Goal: Use online tool/utility: Utilize a website feature to perform a specific function

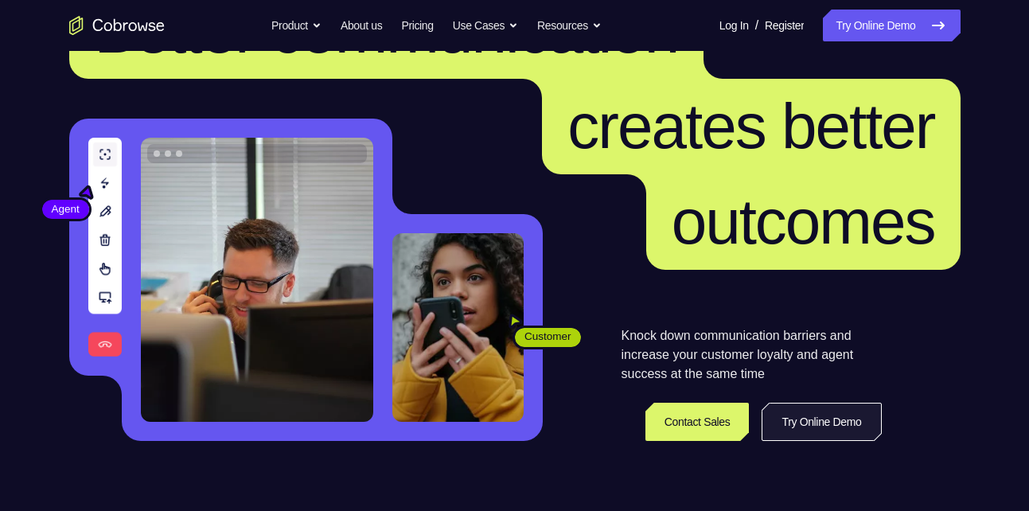
scroll to position [100, 0]
click at [794, 424] on link "Try Online Demo" at bounding box center [821, 422] width 119 height 38
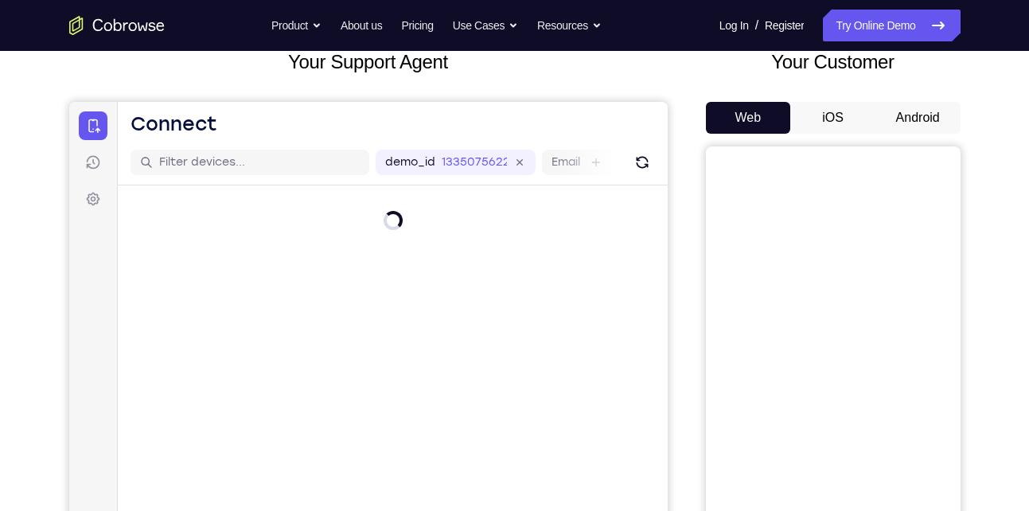
scroll to position [103, 0]
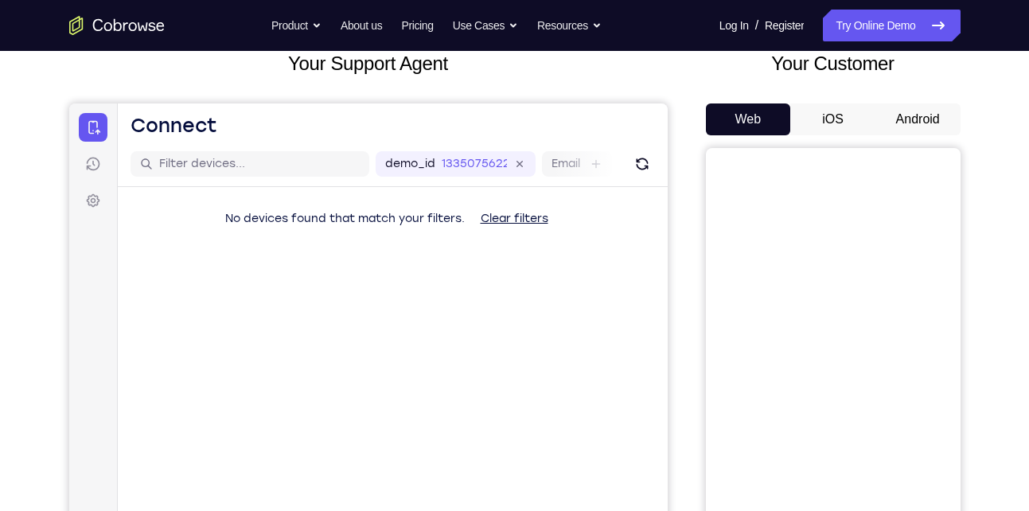
click at [906, 117] on button "Android" at bounding box center [918, 119] width 85 height 32
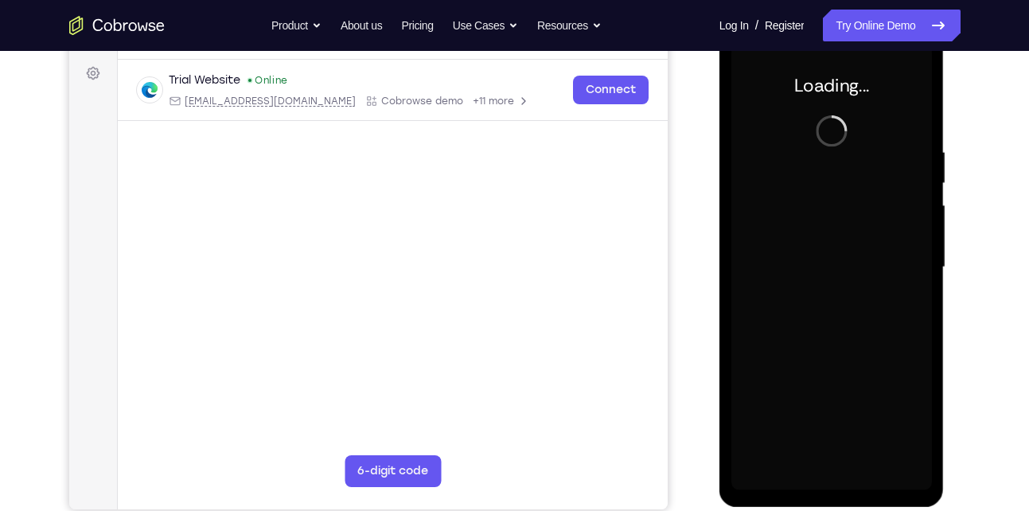
scroll to position [0, 0]
drag, startPoint x: 1675, startPoint y: 305, endPoint x: 908, endPoint y: 273, distance: 767.3
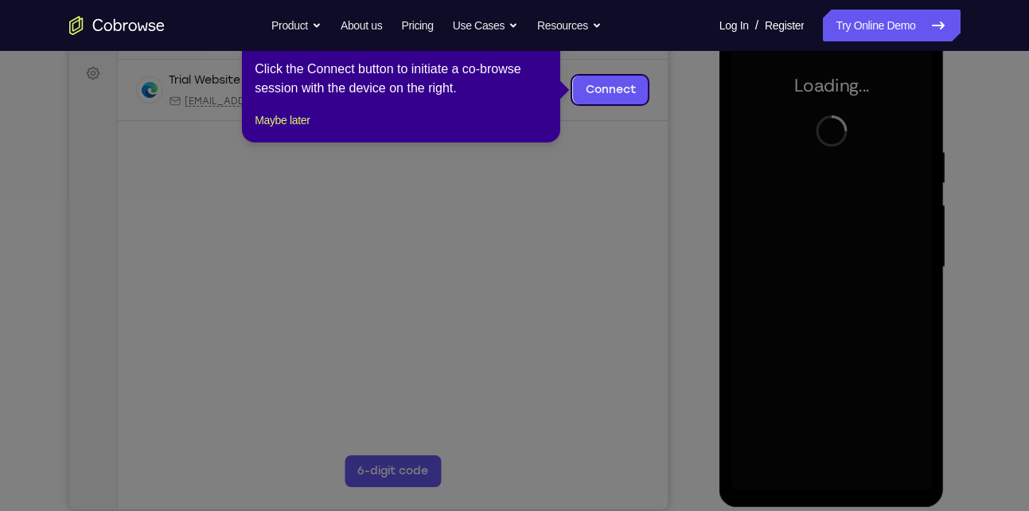
scroll to position [227, 0]
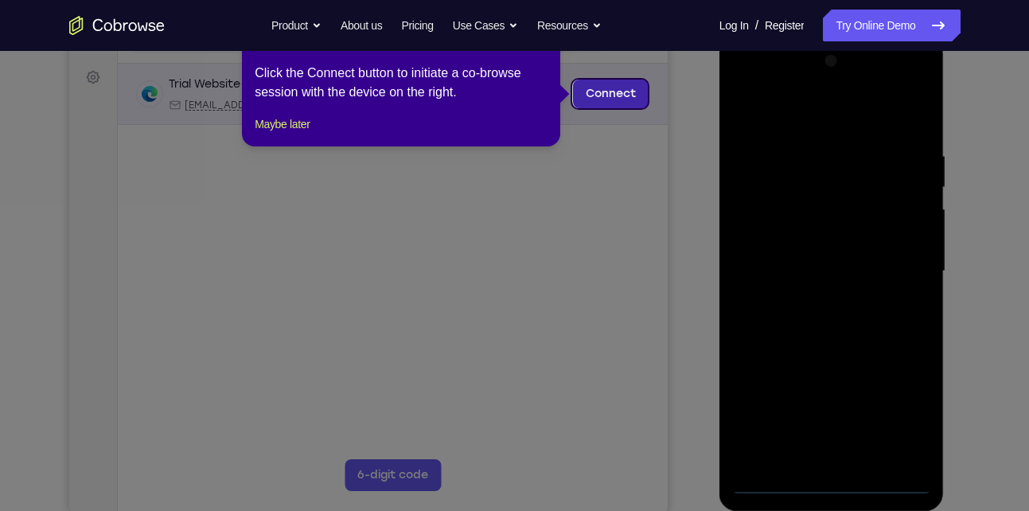
click at [594, 93] on link "Connect" at bounding box center [610, 94] width 76 height 29
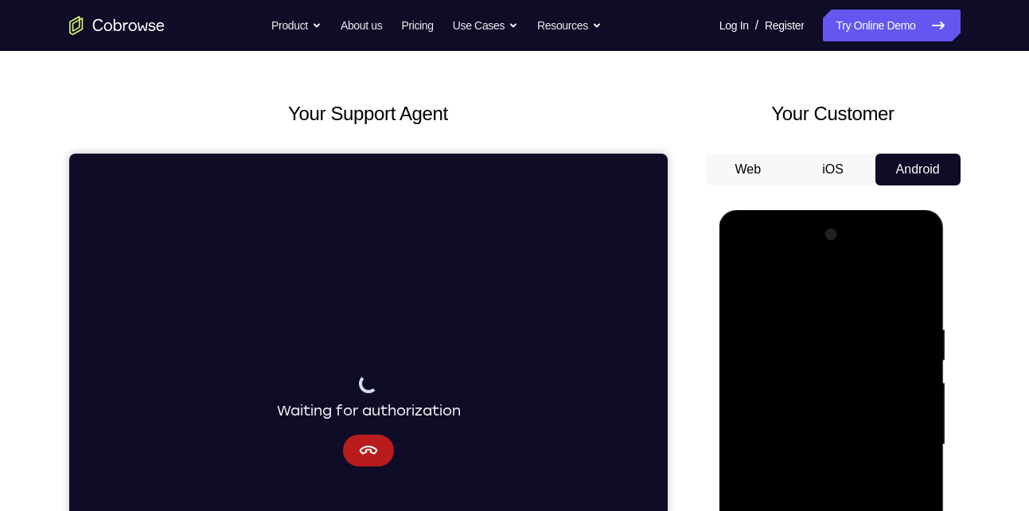
scroll to position [53, 0]
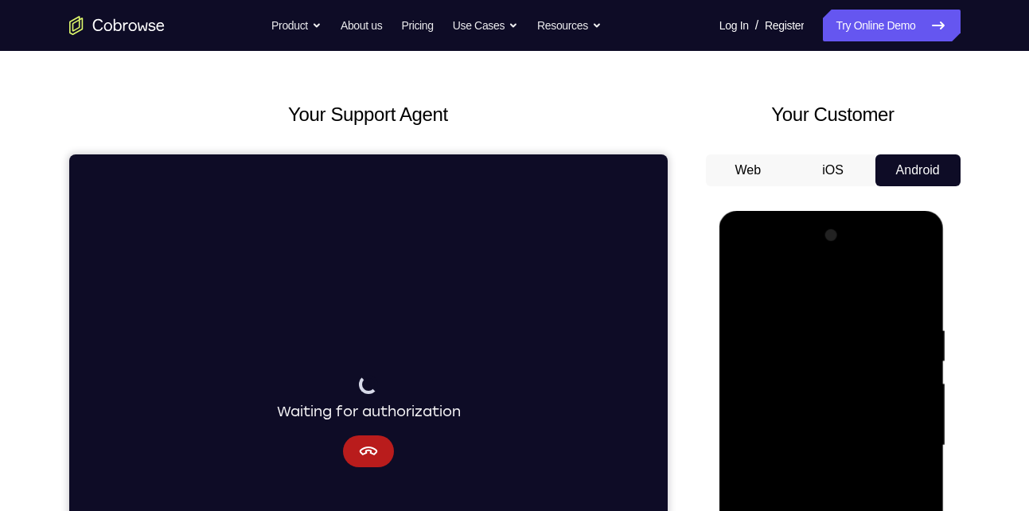
click at [905, 178] on button "Android" at bounding box center [918, 170] width 85 height 32
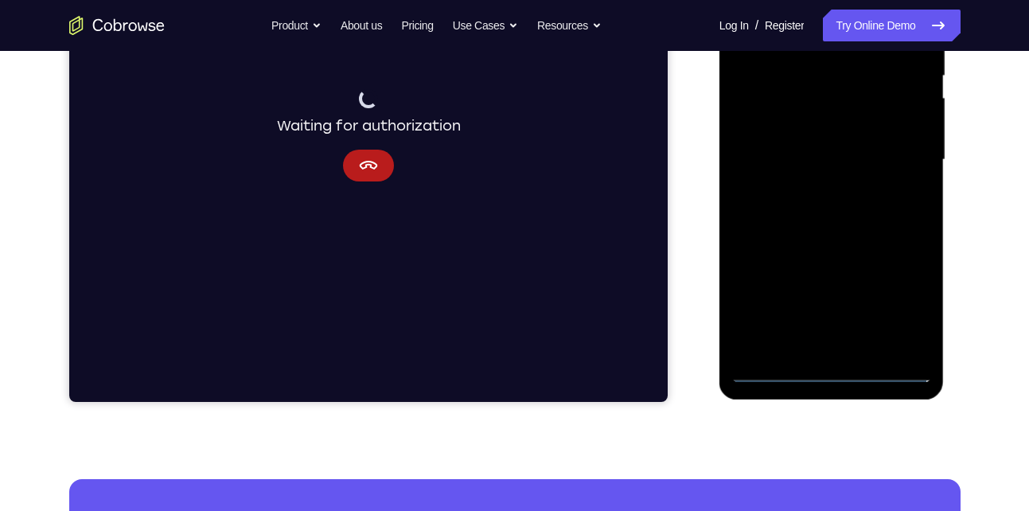
scroll to position [361, 0]
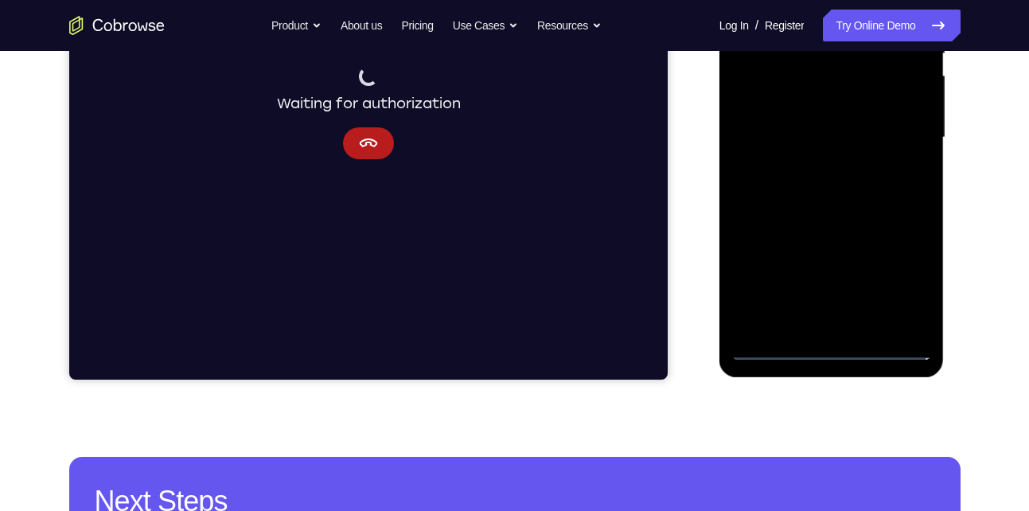
click at [834, 349] on div at bounding box center [832, 138] width 201 height 446
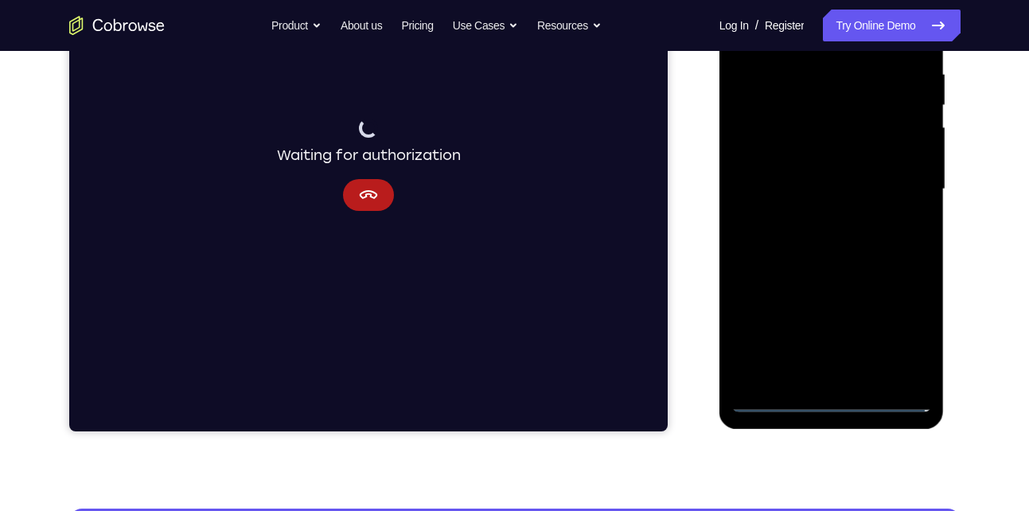
scroll to position [306, 0]
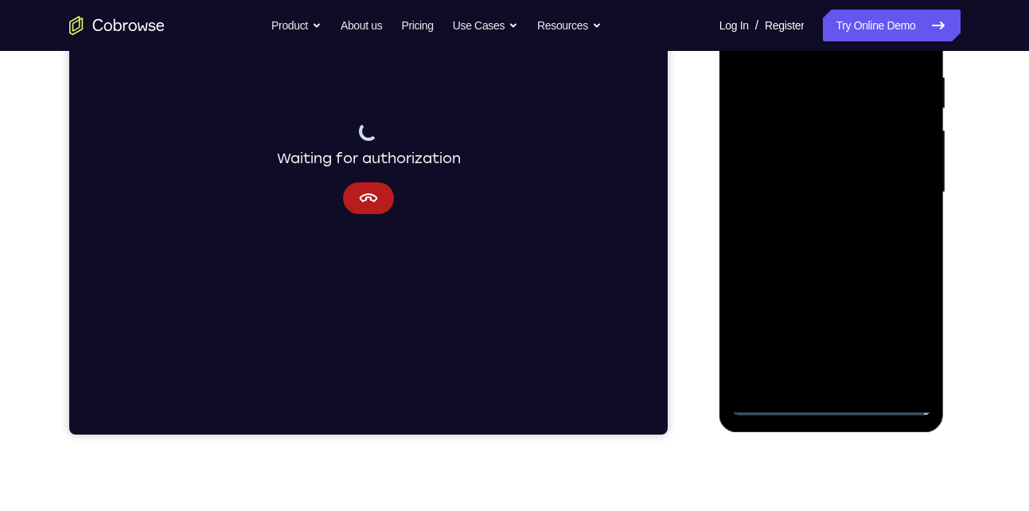
click at [906, 343] on div at bounding box center [832, 193] width 201 height 446
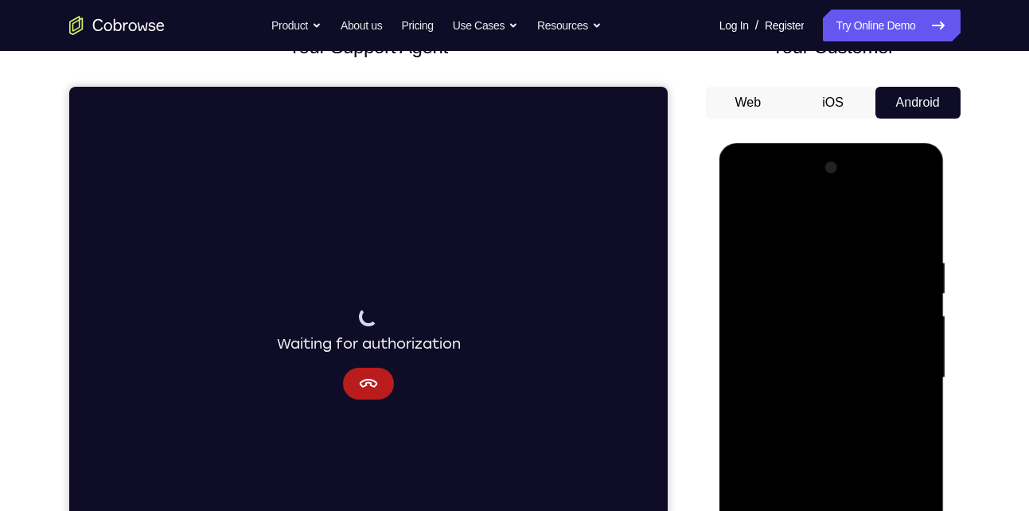
scroll to position [119, 0]
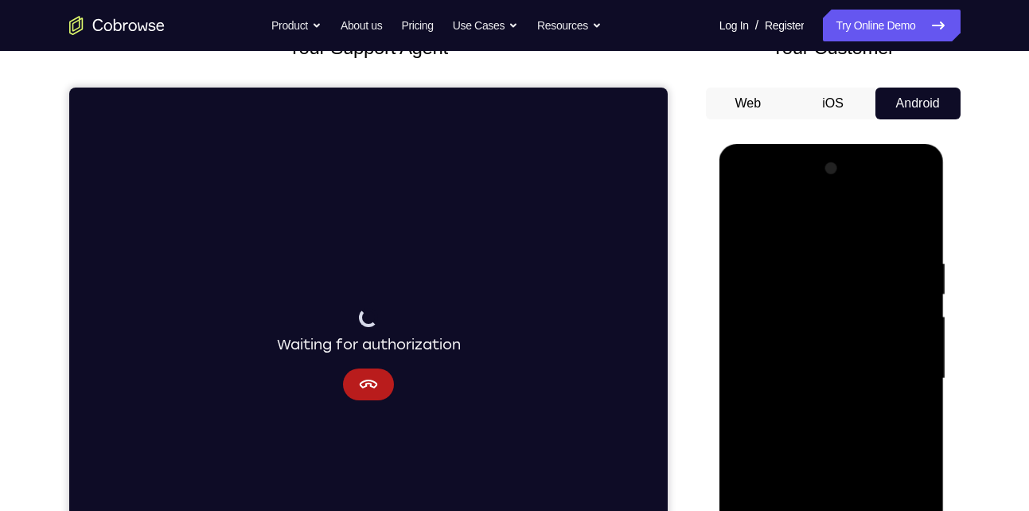
click at [778, 191] on div at bounding box center [832, 379] width 201 height 446
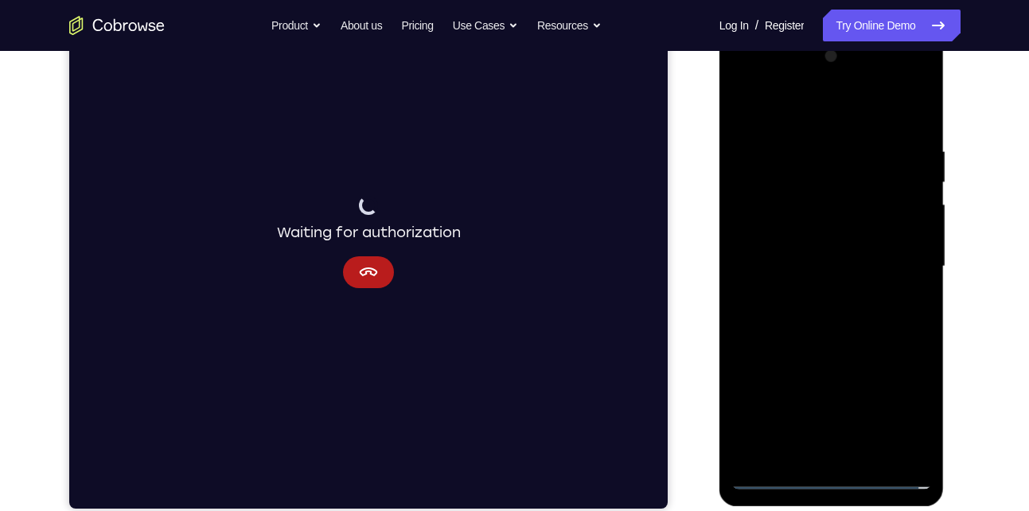
scroll to position [236, 0]
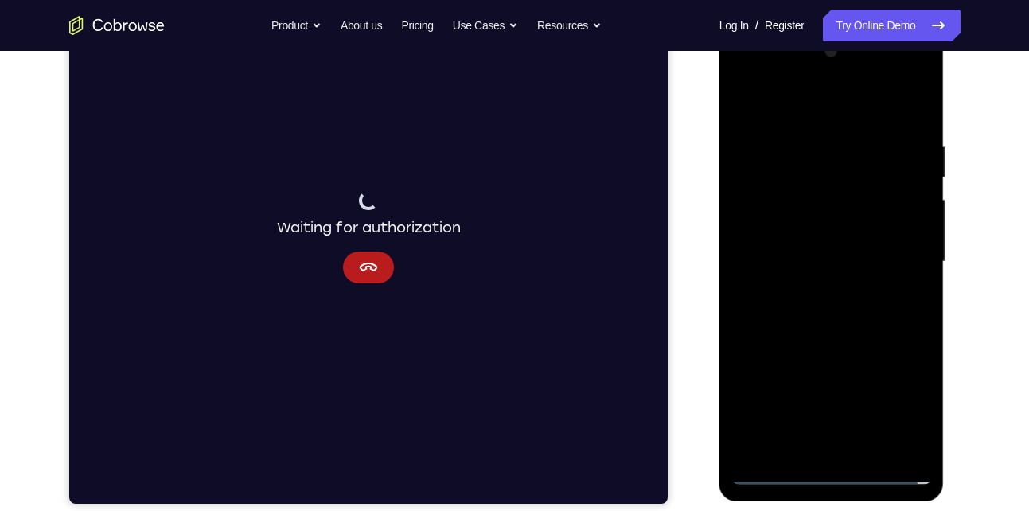
click at [896, 256] on div at bounding box center [832, 262] width 201 height 446
click at [815, 264] on div at bounding box center [832, 262] width 201 height 446
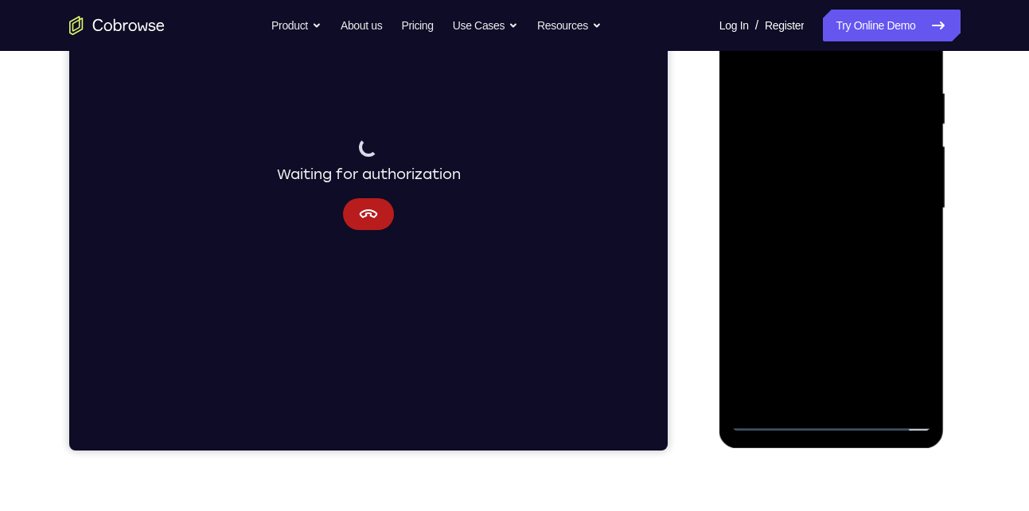
scroll to position [291, 0]
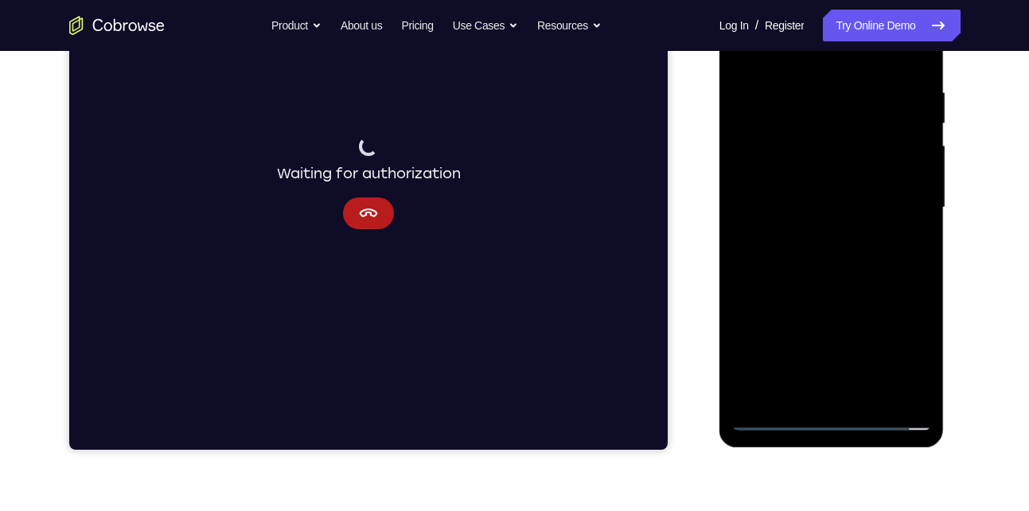
click at [818, 240] on div at bounding box center [832, 208] width 201 height 446
click at [774, 197] on div at bounding box center [832, 208] width 201 height 446
click at [784, 180] on div at bounding box center [832, 208] width 201 height 446
click at [790, 208] on div at bounding box center [832, 208] width 201 height 446
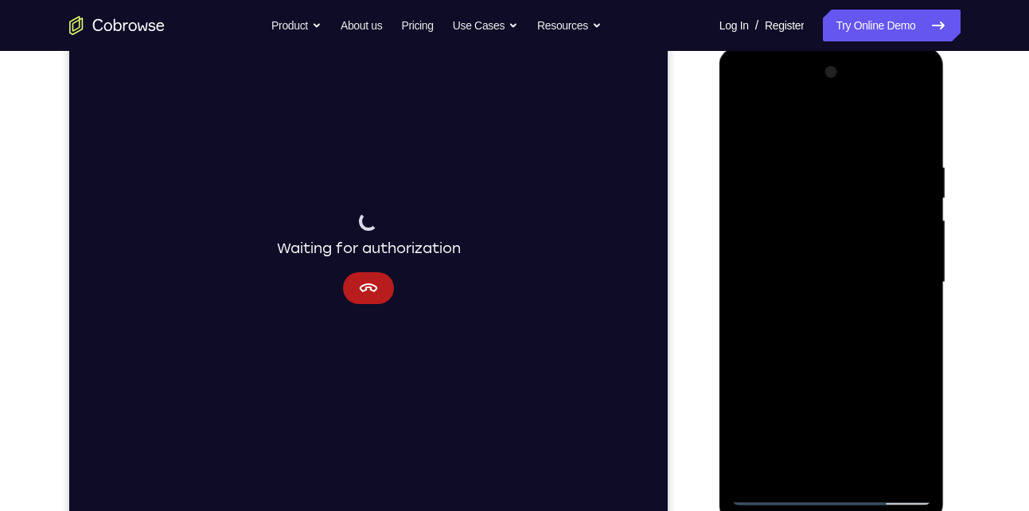
scroll to position [207, 0]
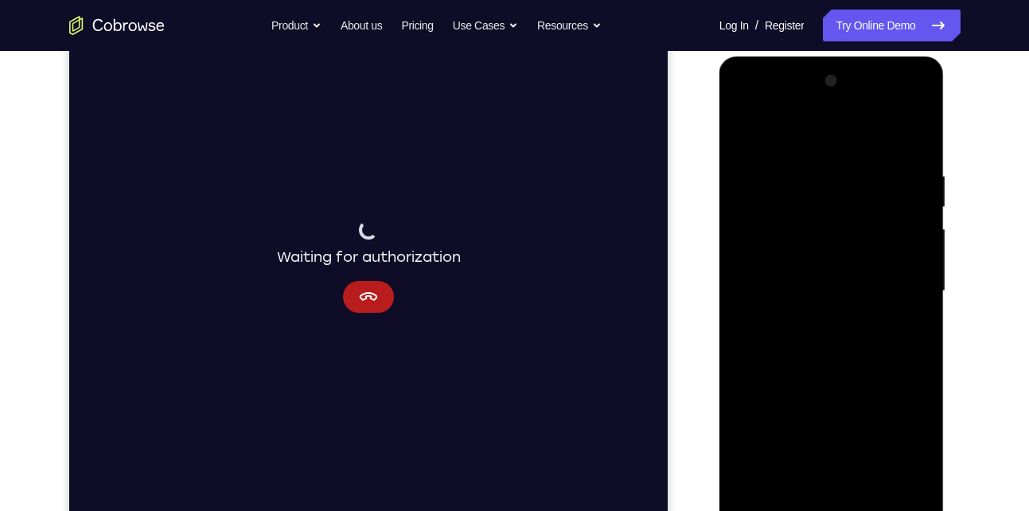
click at [838, 159] on div at bounding box center [832, 291] width 201 height 446
click at [739, 134] on div at bounding box center [832, 291] width 201 height 446
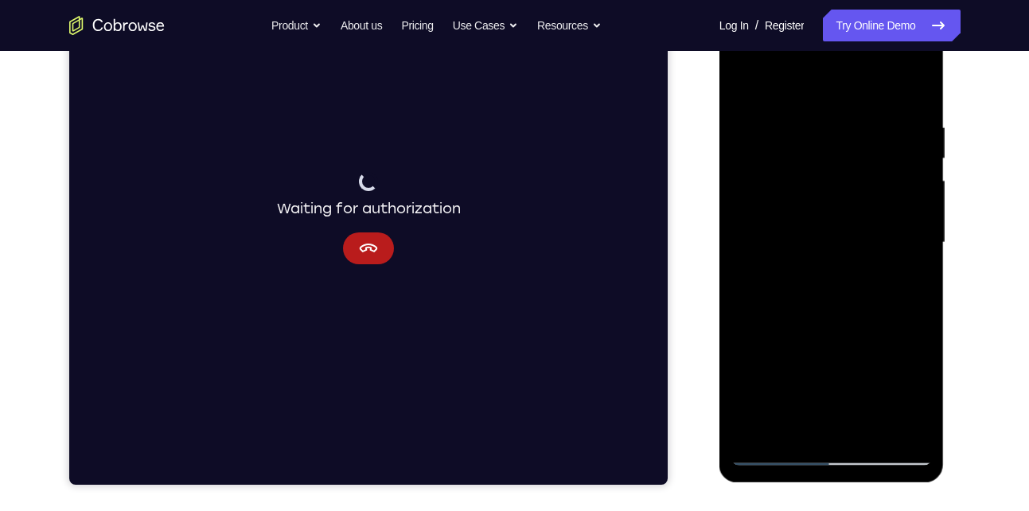
scroll to position [256, 0]
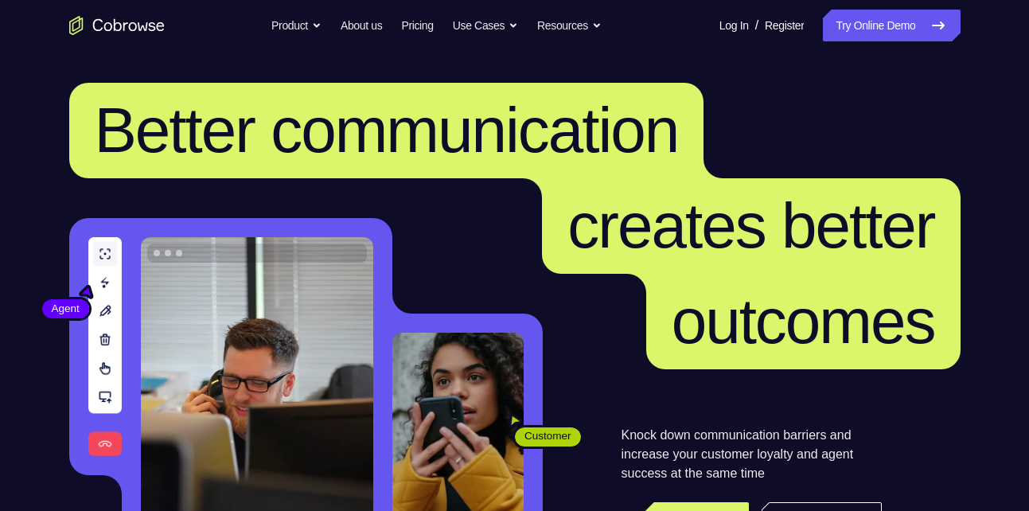
click at [886, 25] on link "Try Online Demo" at bounding box center [891, 26] width 137 height 32
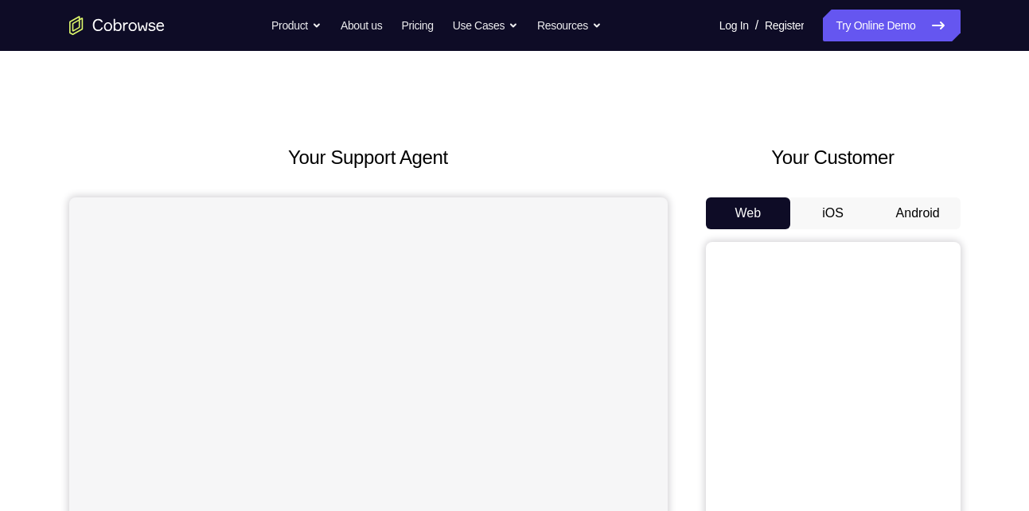
click at [919, 209] on button "Android" at bounding box center [918, 213] width 85 height 32
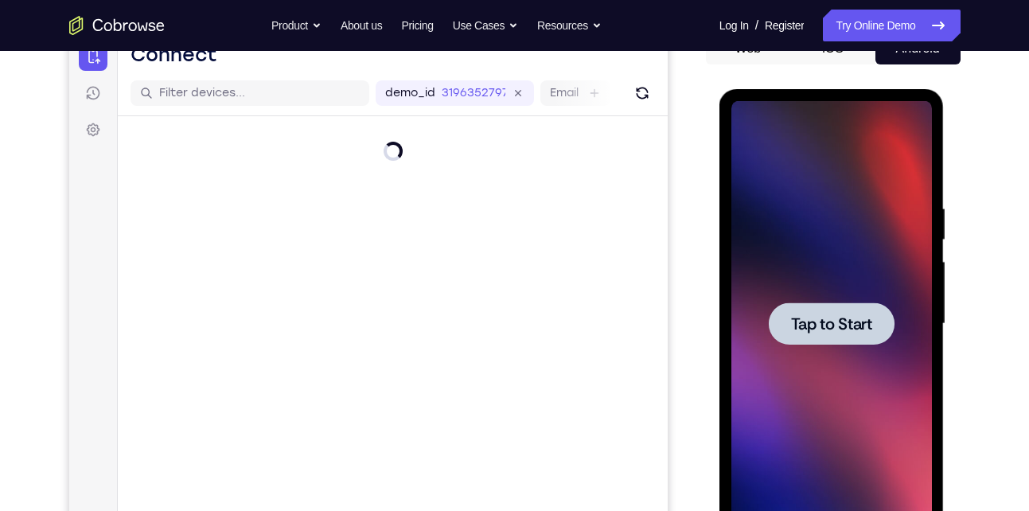
click at [826, 336] on div at bounding box center [832, 324] width 126 height 42
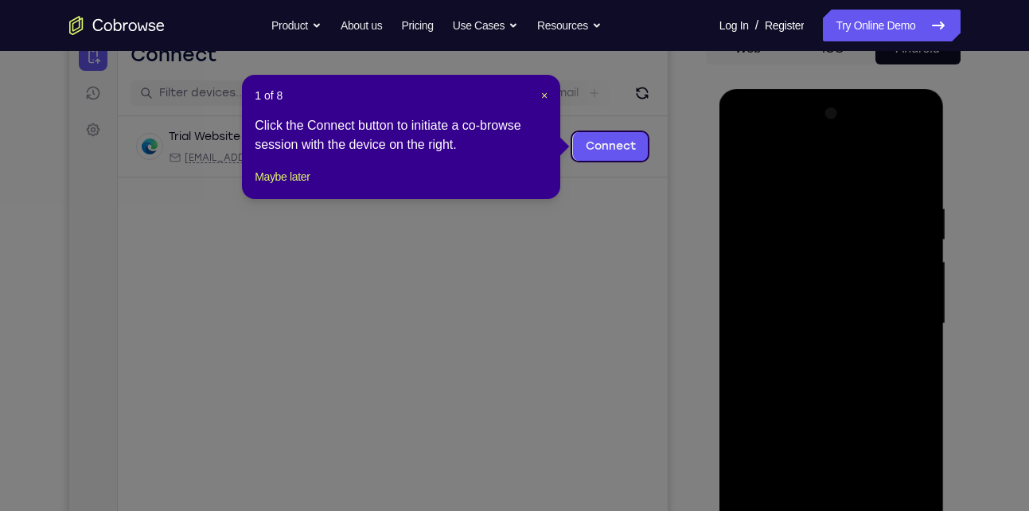
click at [700, 193] on icon at bounding box center [520, 255] width 1041 height 511
click at [546, 99] on span "×" at bounding box center [544, 95] width 6 height 13
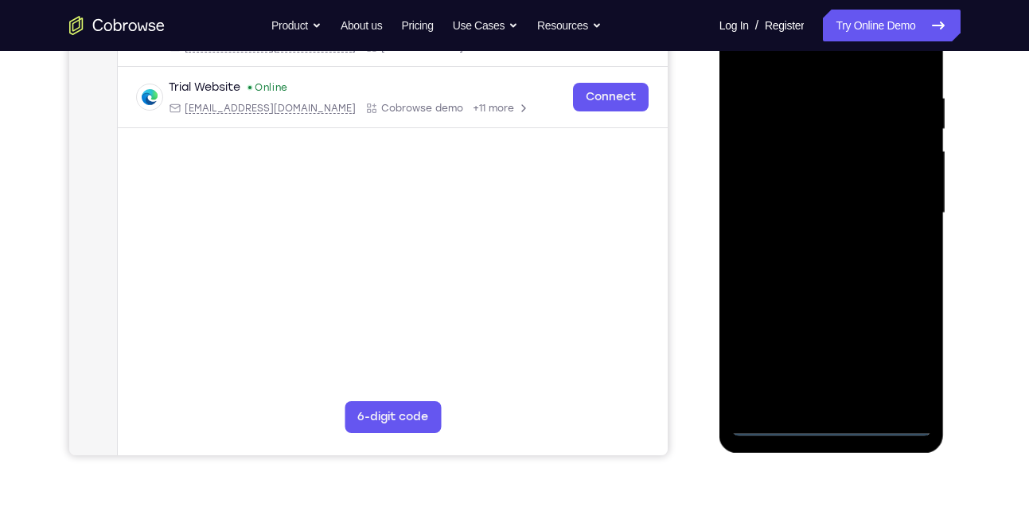
scroll to position [286, 0]
click at [833, 421] on div at bounding box center [832, 213] width 201 height 446
click at [896, 349] on div at bounding box center [832, 213] width 201 height 446
click at [798, 140] on div at bounding box center [832, 213] width 201 height 446
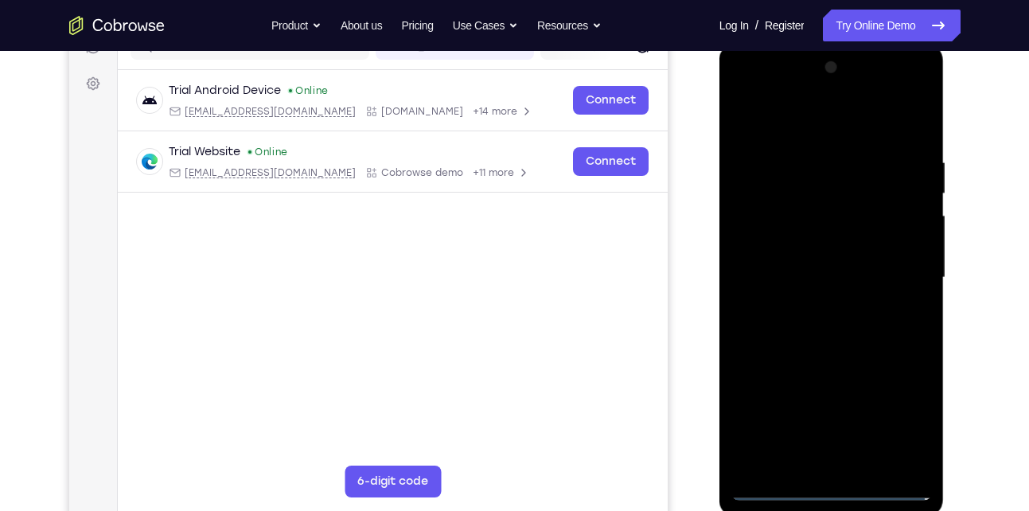
scroll to position [210, 0]
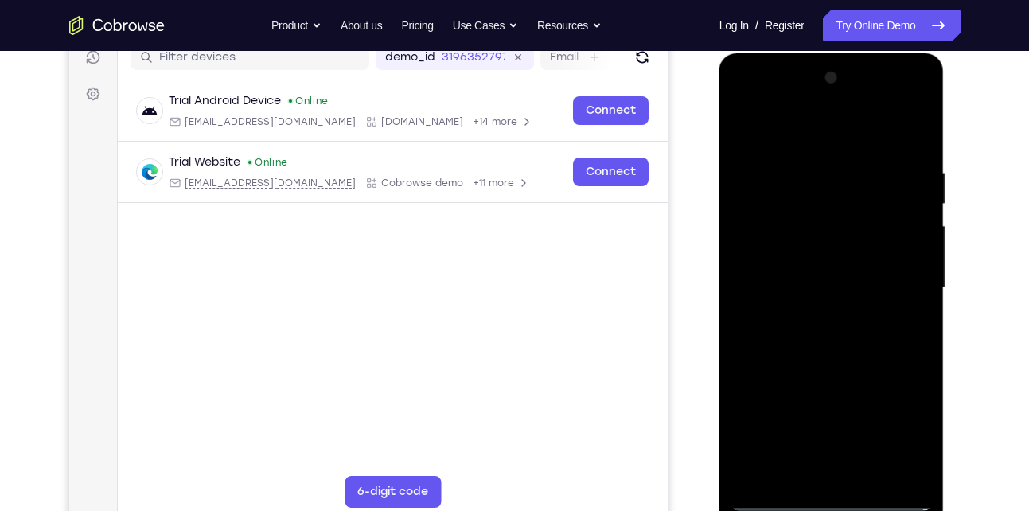
click at [777, 110] on div at bounding box center [832, 288] width 201 height 446
click at [908, 275] on div at bounding box center [832, 288] width 201 height 446
click at [810, 286] on div at bounding box center [832, 288] width 201 height 446
click at [814, 318] on div at bounding box center [832, 288] width 201 height 446
click at [836, 263] on div at bounding box center [832, 288] width 201 height 446
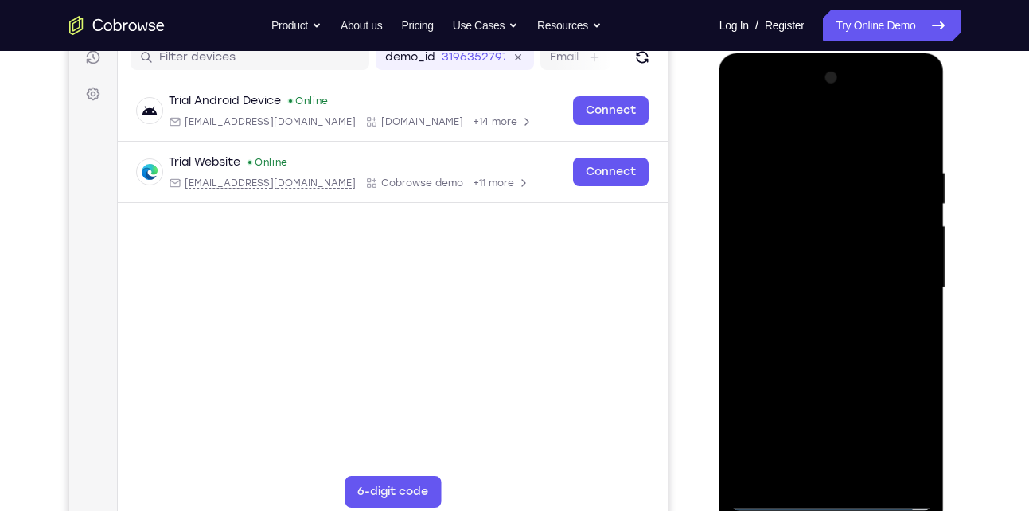
click at [811, 256] on div at bounding box center [832, 288] width 201 height 446
click at [794, 284] on div at bounding box center [832, 288] width 201 height 446
click at [775, 283] on div at bounding box center [832, 288] width 201 height 446
click at [836, 339] on div at bounding box center [832, 288] width 201 height 446
click at [913, 147] on div at bounding box center [832, 288] width 201 height 446
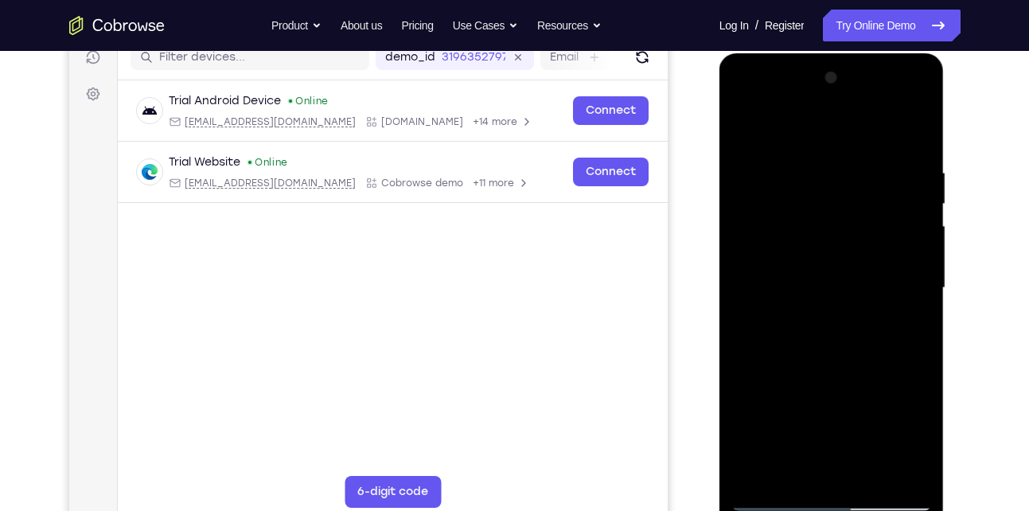
click at [909, 166] on div at bounding box center [832, 288] width 201 height 446
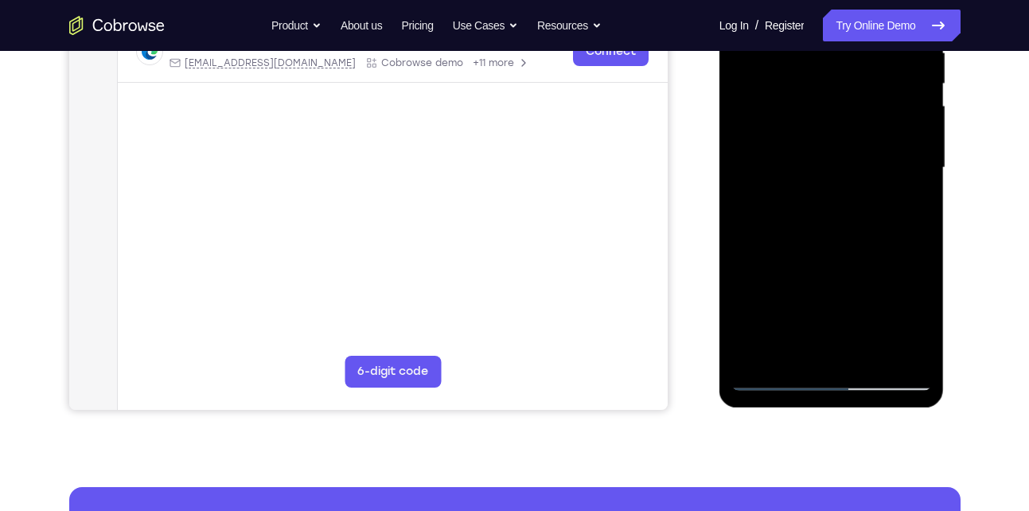
scroll to position [332, 0]
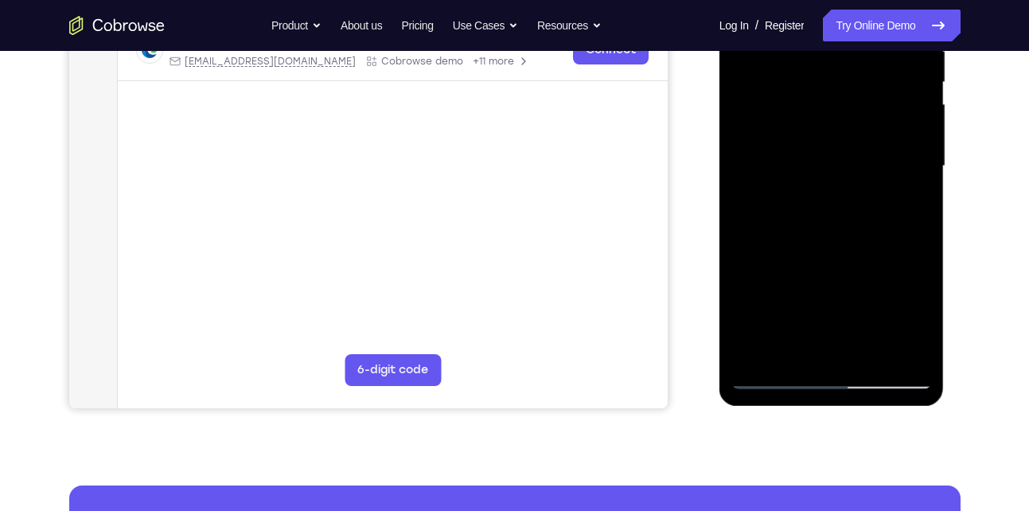
click at [914, 349] on div at bounding box center [832, 166] width 201 height 446
click at [854, 351] on div at bounding box center [832, 166] width 201 height 446
click at [775, 352] on div at bounding box center [832, 166] width 201 height 446
click at [769, 349] on div at bounding box center [832, 166] width 201 height 446
click at [910, 317] on div at bounding box center [832, 166] width 201 height 446
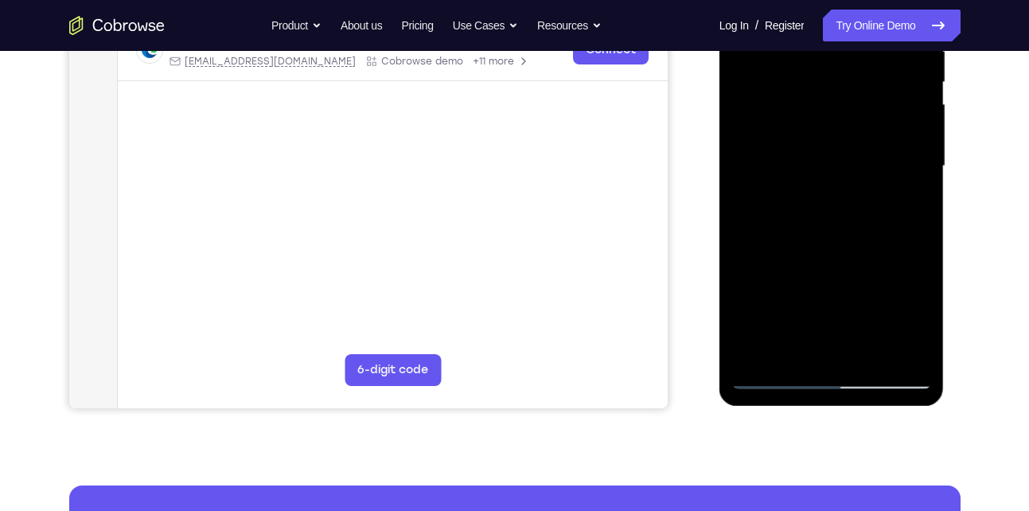
click at [750, 288] on div at bounding box center [832, 166] width 201 height 446
click at [744, 347] on div at bounding box center [832, 166] width 201 height 446
click at [818, 263] on div at bounding box center [832, 166] width 201 height 446
click at [756, 353] on div at bounding box center [832, 166] width 201 height 446
click at [901, 263] on div at bounding box center [832, 166] width 201 height 446
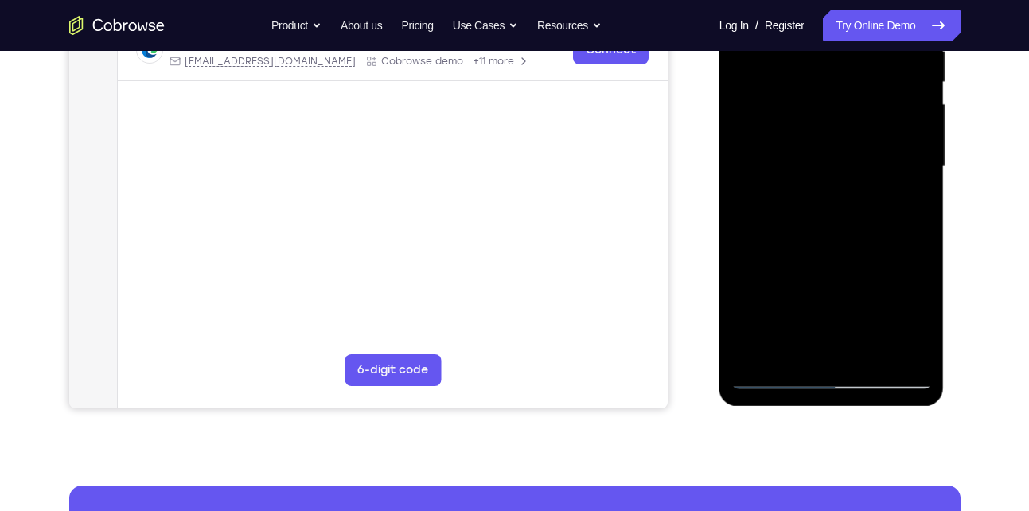
click at [836, 270] on div at bounding box center [832, 166] width 201 height 446
click at [916, 318] on div at bounding box center [832, 166] width 201 height 446
click at [842, 265] on div at bounding box center [832, 166] width 201 height 446
click at [750, 295] on div at bounding box center [832, 166] width 201 height 446
click at [826, 352] on div at bounding box center [832, 166] width 201 height 446
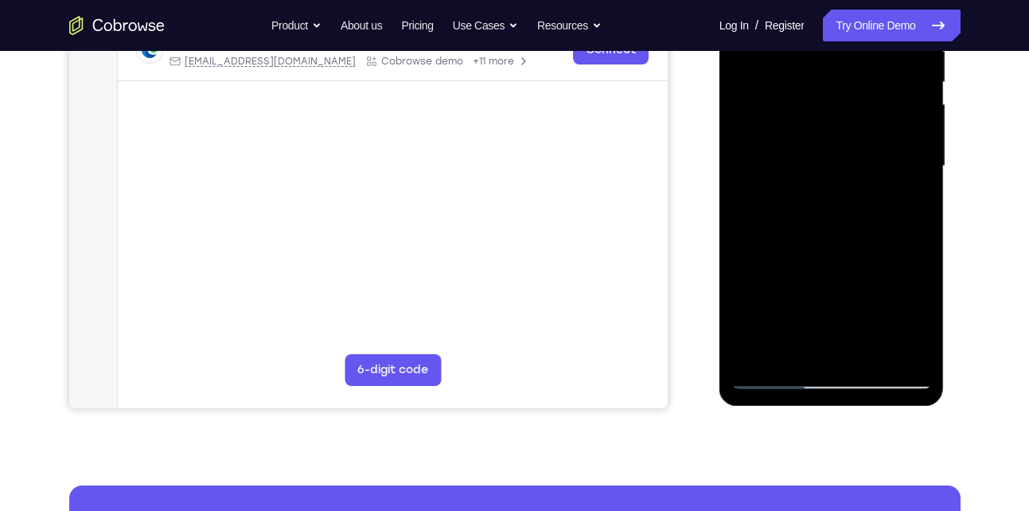
click at [911, 351] on div at bounding box center [832, 166] width 201 height 446
click at [838, 201] on div at bounding box center [832, 166] width 201 height 446
click at [884, 340] on div at bounding box center [832, 166] width 201 height 446
click at [908, 339] on div at bounding box center [832, 166] width 201 height 446
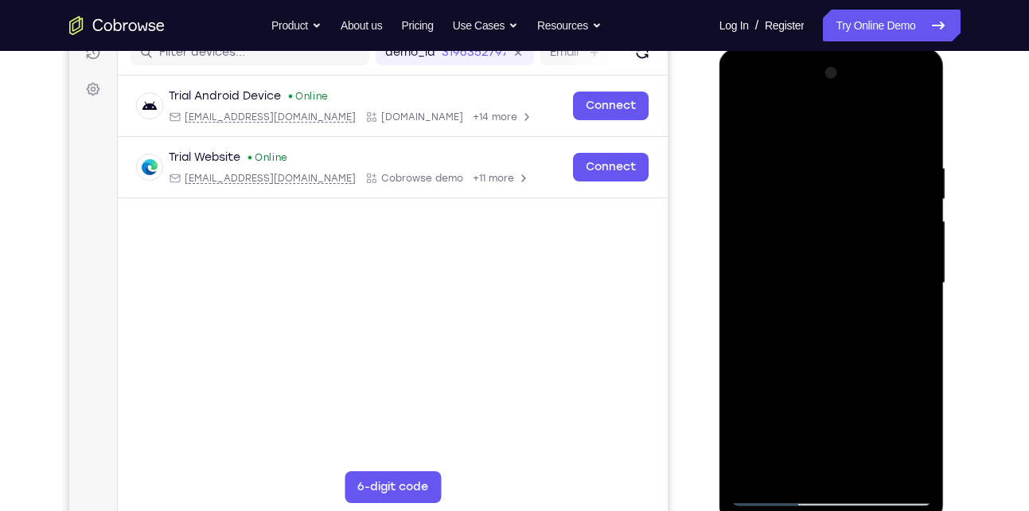
scroll to position [214, 0]
click at [833, 182] on div at bounding box center [832, 284] width 201 height 446
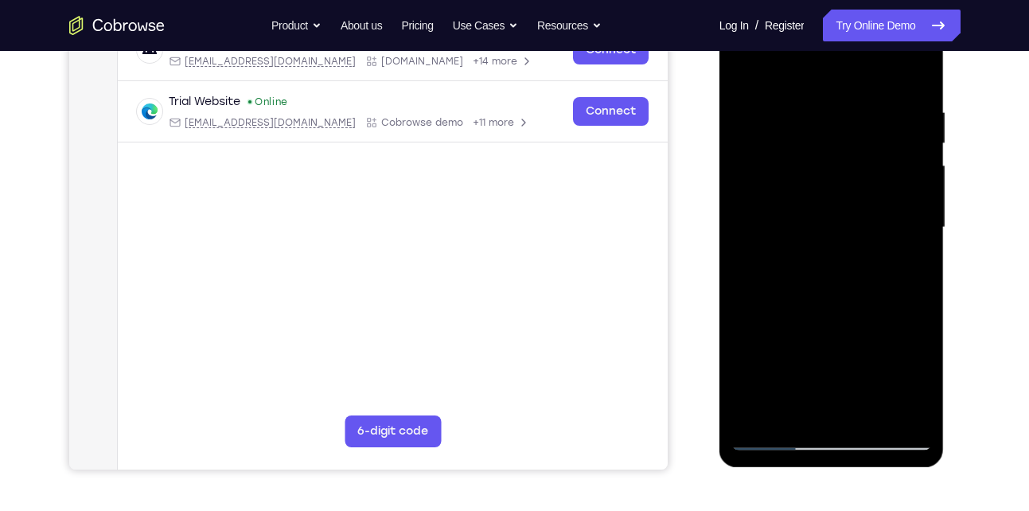
scroll to position [334, 0]
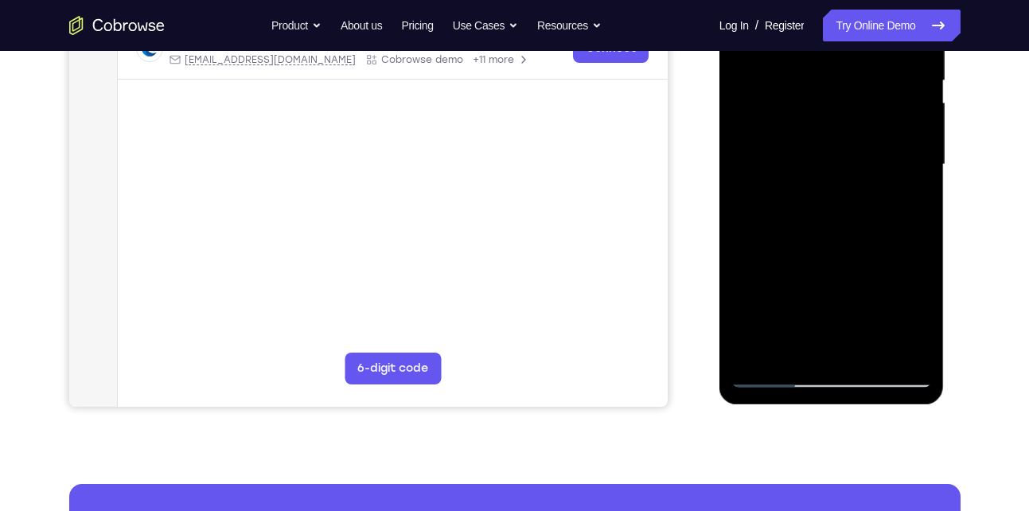
click at [916, 346] on div at bounding box center [832, 165] width 201 height 446
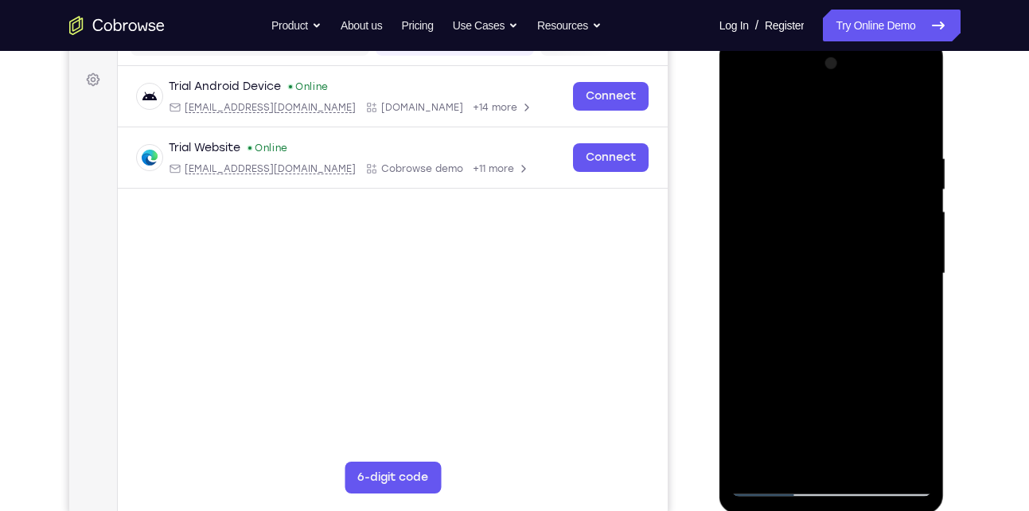
scroll to position [222, 0]
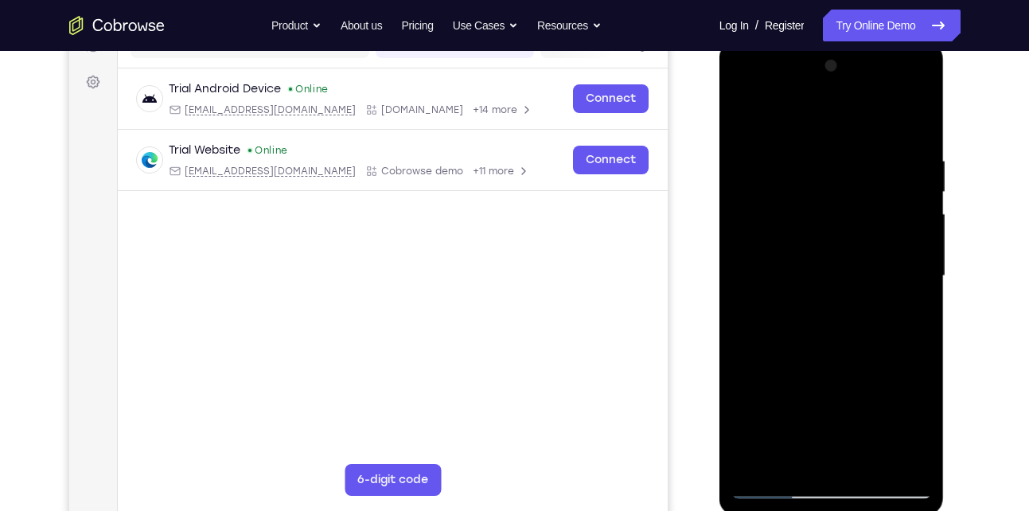
click at [914, 119] on div at bounding box center [832, 276] width 201 height 446
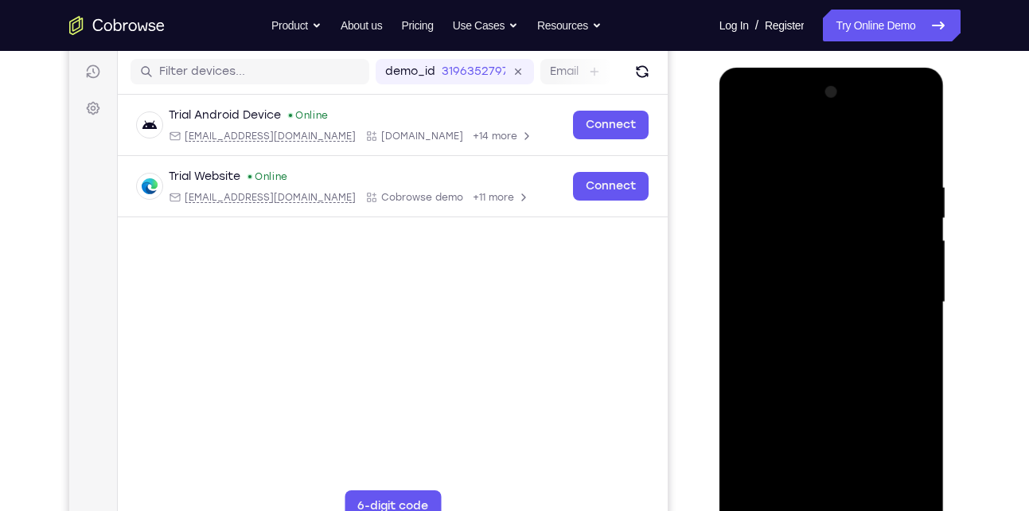
scroll to position [194, 0]
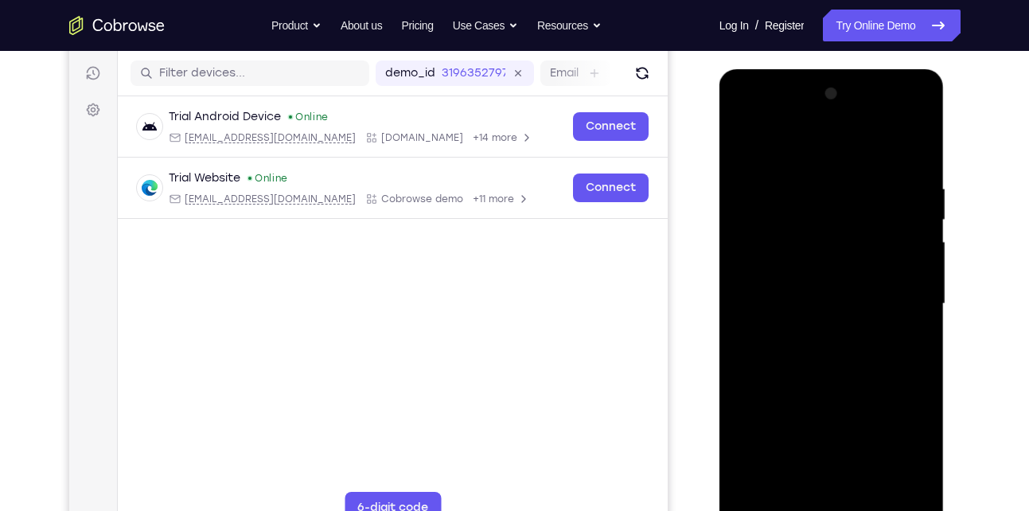
click at [919, 144] on div at bounding box center [832, 304] width 201 height 446
click at [849, 181] on div at bounding box center [832, 304] width 201 height 446
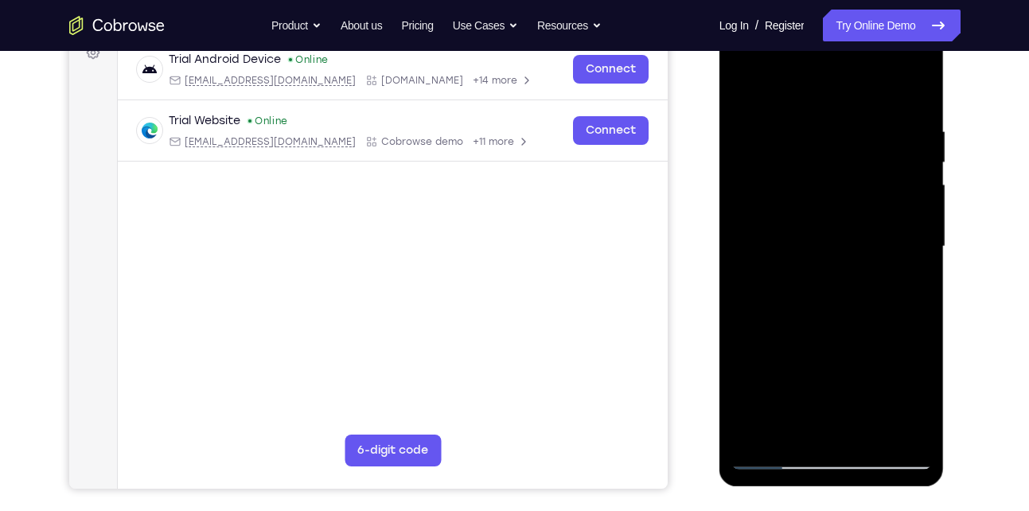
scroll to position [267, 0]
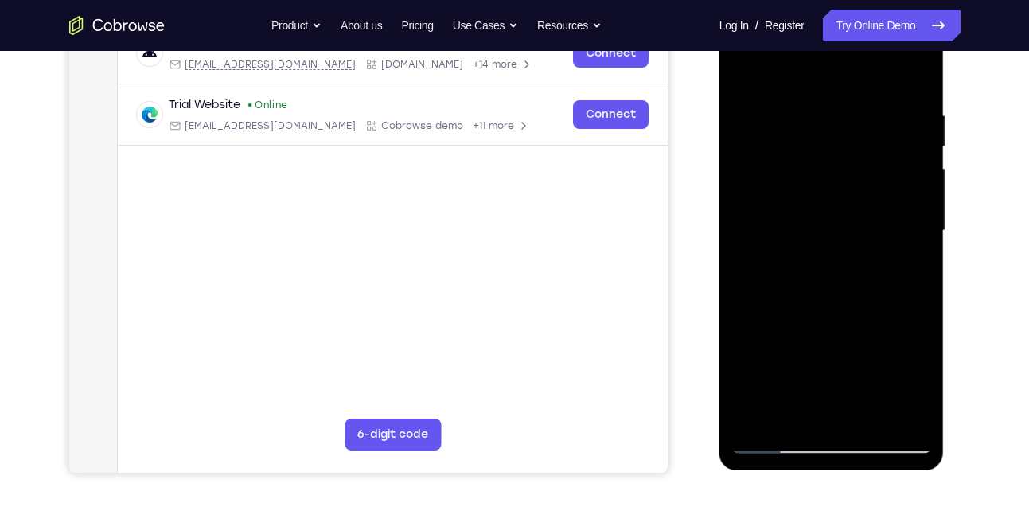
click at [854, 210] on div at bounding box center [832, 231] width 201 height 446
click at [782, 259] on div at bounding box center [832, 231] width 201 height 446
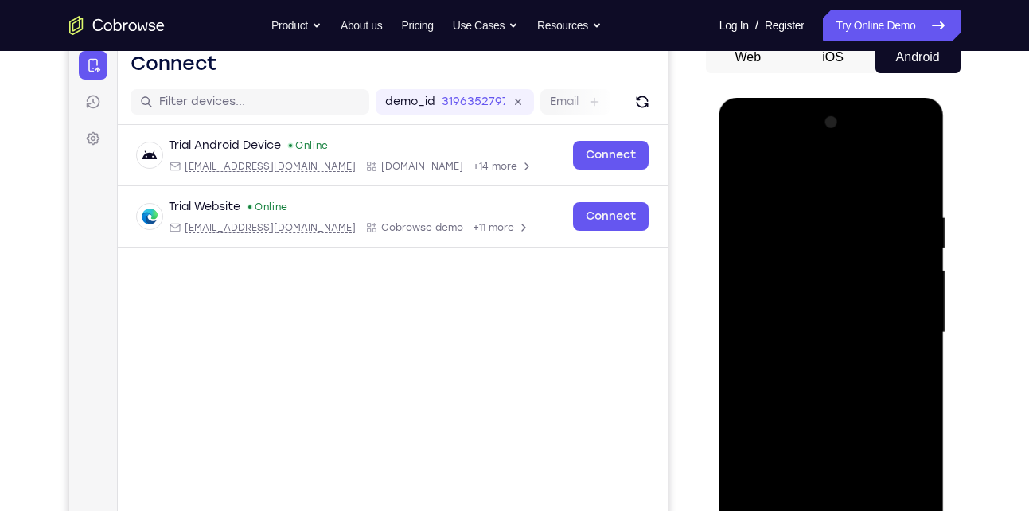
scroll to position [163, 0]
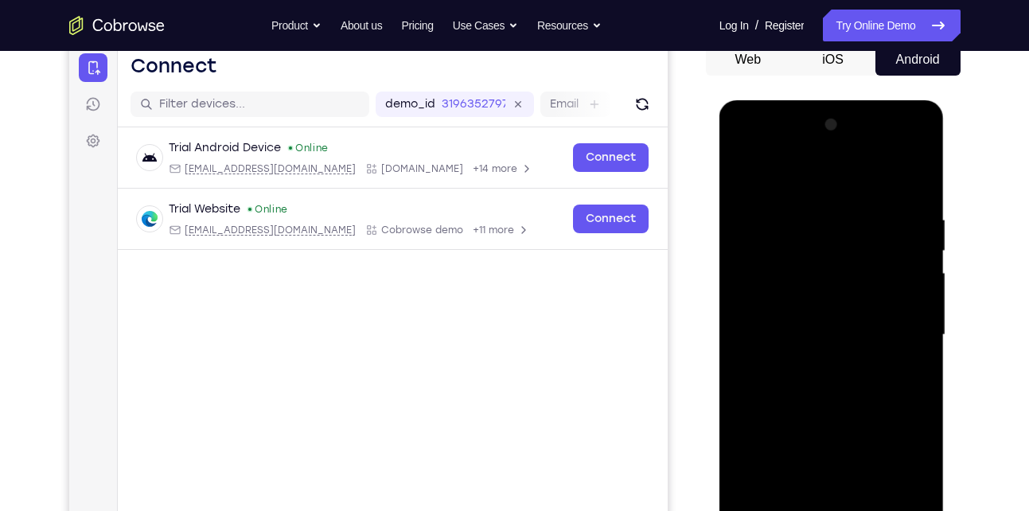
click at [744, 172] on div at bounding box center [832, 335] width 201 height 446
click at [749, 195] on div at bounding box center [832, 335] width 201 height 446
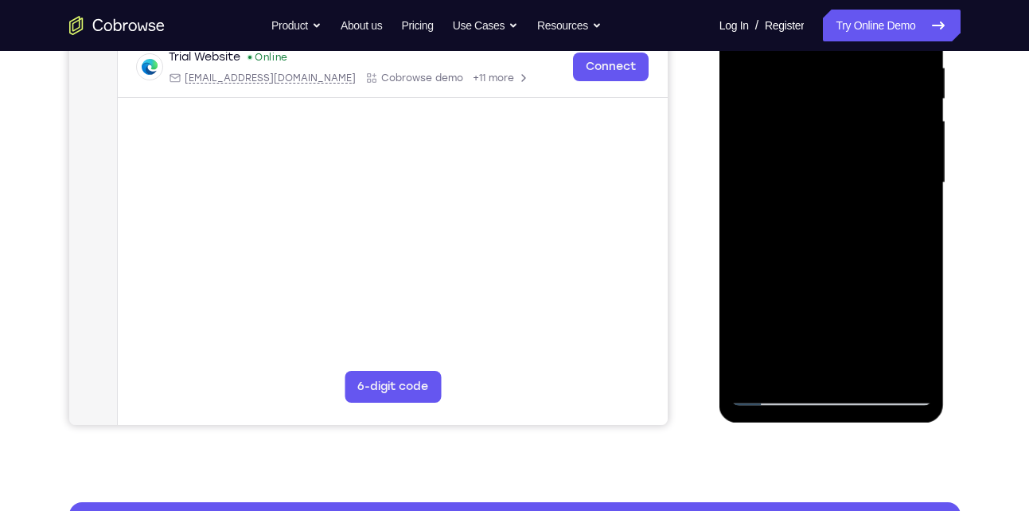
scroll to position [316, 0]
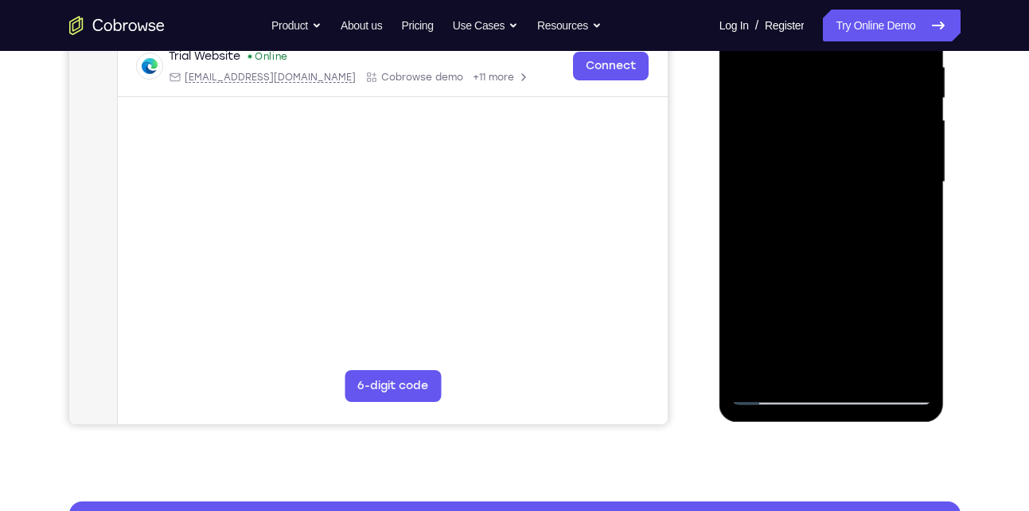
click at [841, 251] on div at bounding box center [832, 182] width 201 height 446
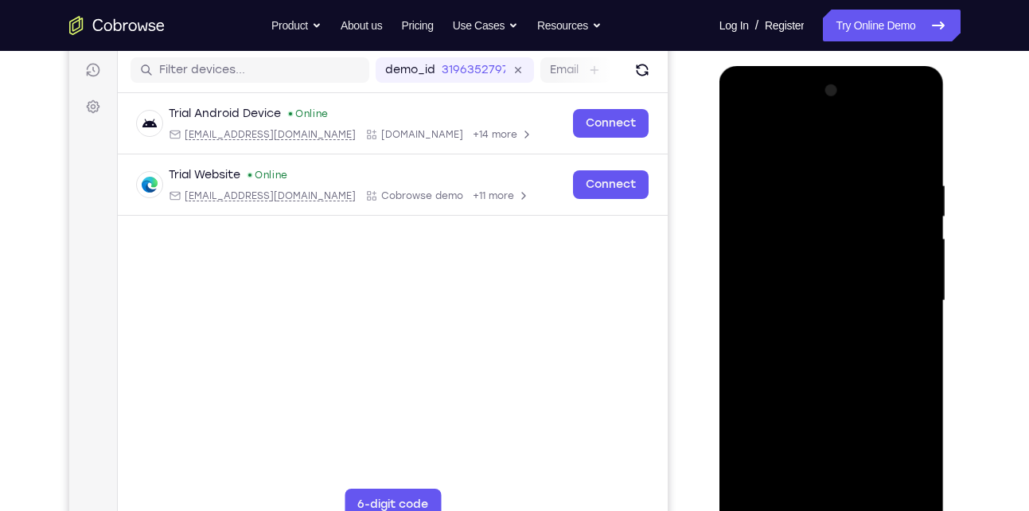
scroll to position [196, 0]
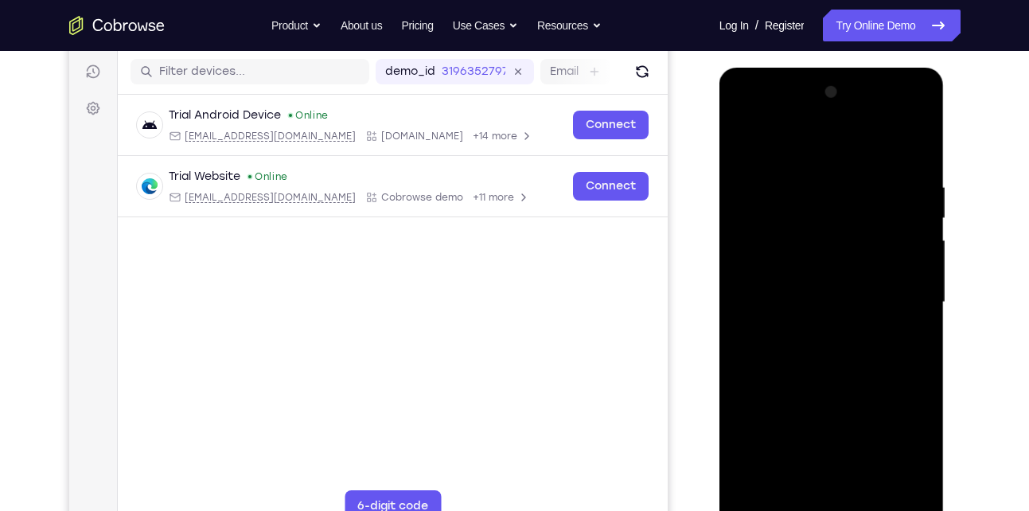
click at [746, 140] on div at bounding box center [832, 303] width 201 height 446
click at [743, 139] on div at bounding box center [832, 303] width 201 height 446
click at [792, 190] on div at bounding box center [832, 303] width 201 height 446
click at [762, 172] on div at bounding box center [832, 303] width 201 height 446
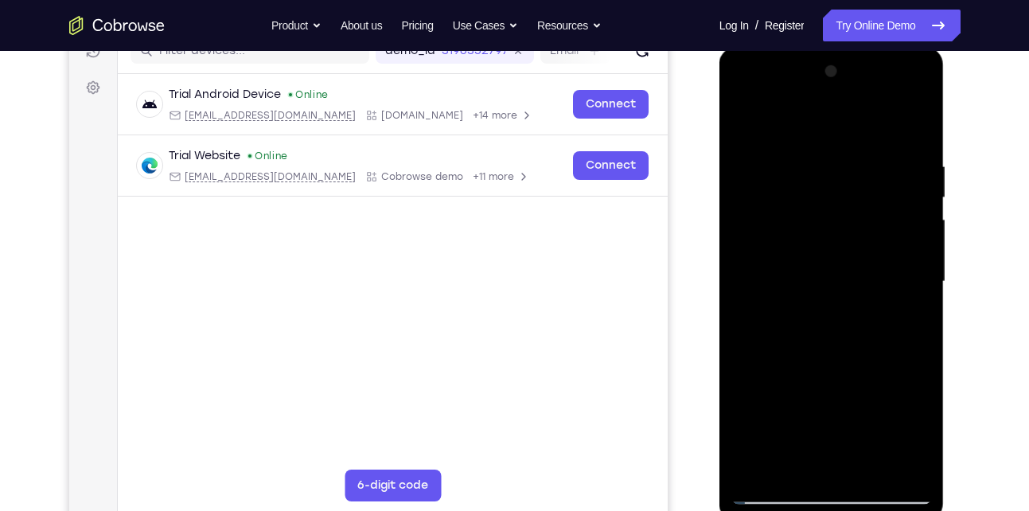
scroll to position [211, 0]
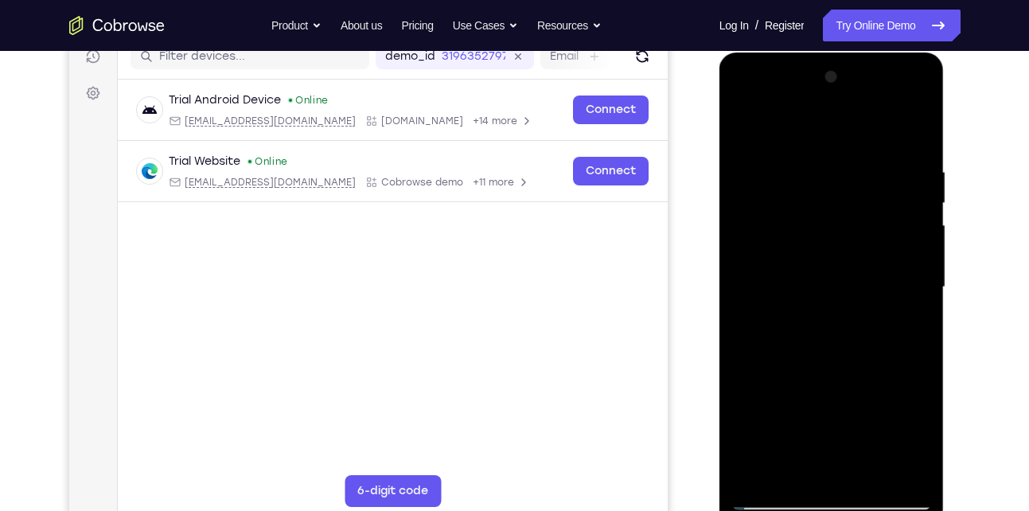
click at [838, 178] on div at bounding box center [832, 287] width 201 height 446
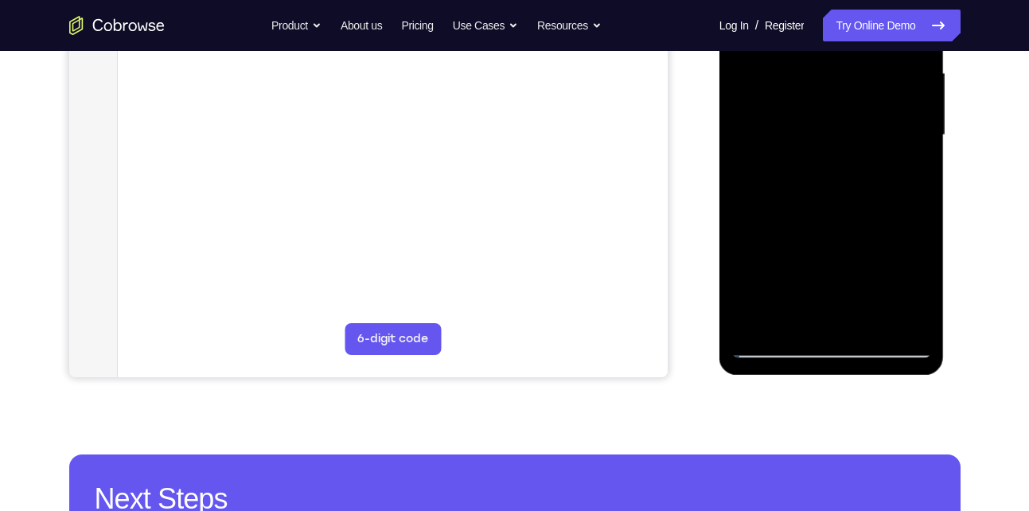
scroll to position [362, 0]
click at [869, 325] on div at bounding box center [832, 136] width 201 height 446
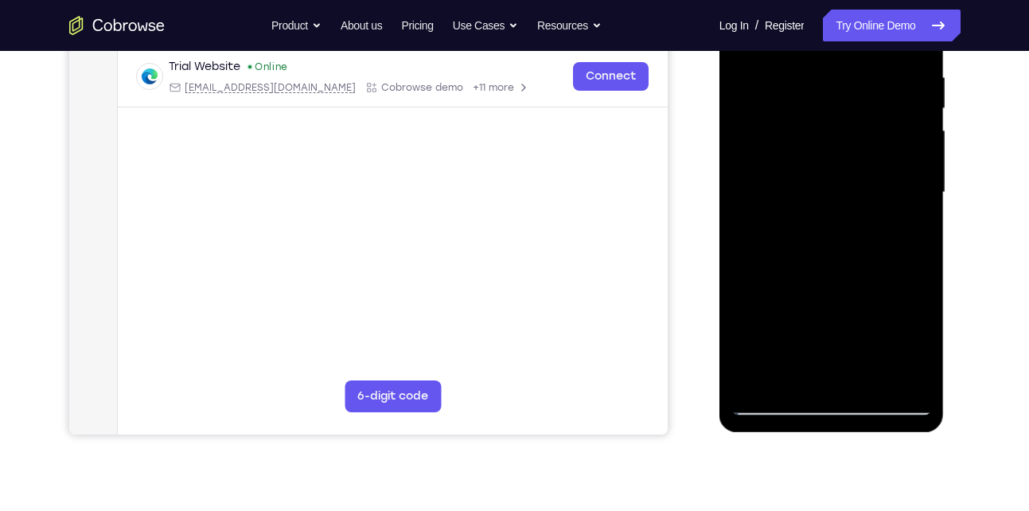
scroll to position [287, 0]
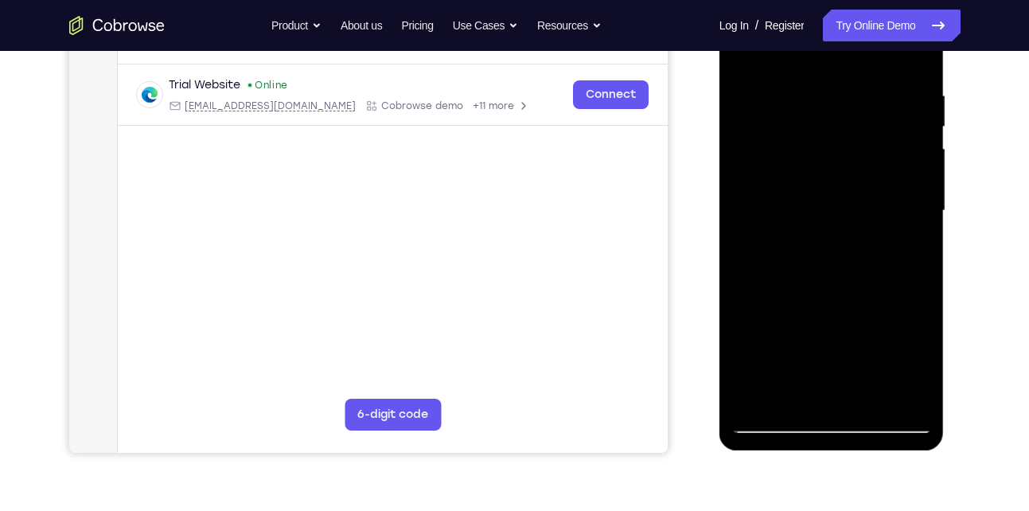
click at [836, 271] on div at bounding box center [832, 211] width 201 height 446
click at [903, 239] on div at bounding box center [832, 211] width 201 height 446
click at [868, 213] on div at bounding box center [832, 211] width 201 height 446
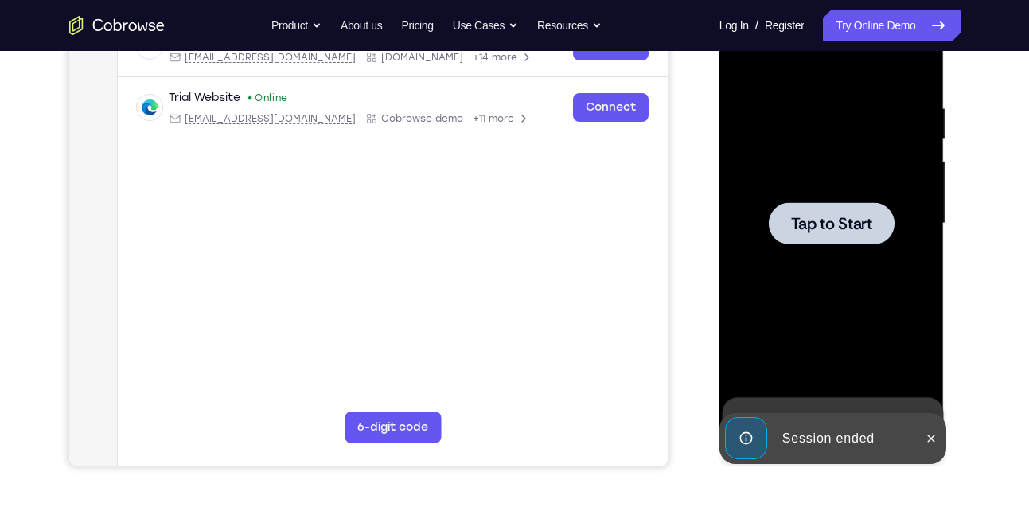
scroll to position [255, 0]
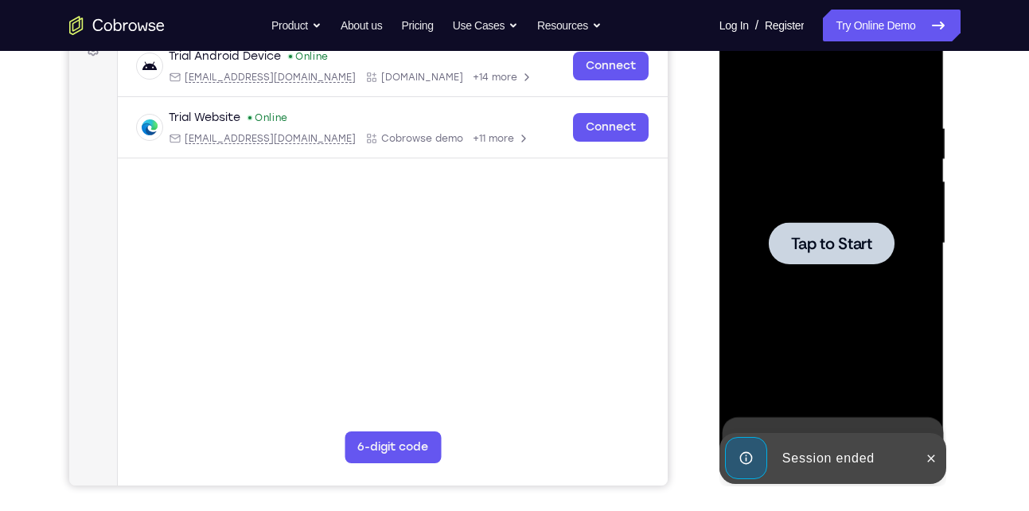
click at [838, 240] on span "Tap to Start" at bounding box center [831, 244] width 81 height 16
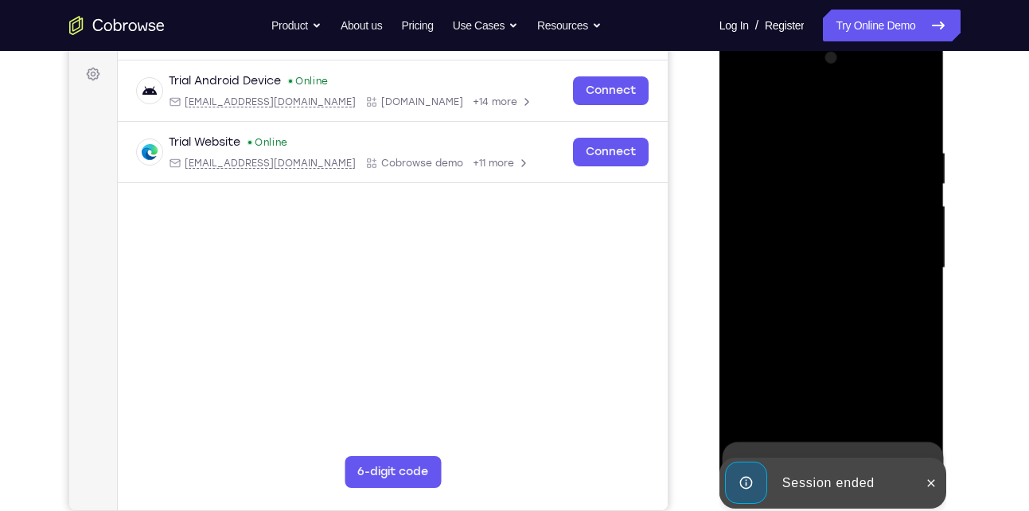
scroll to position [252, 0]
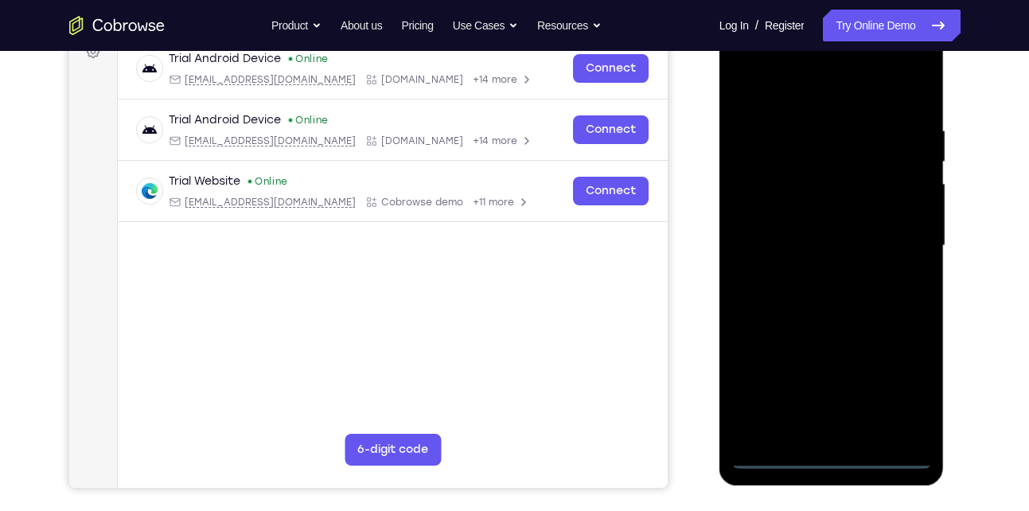
click at [832, 452] on div at bounding box center [832, 246] width 201 height 446
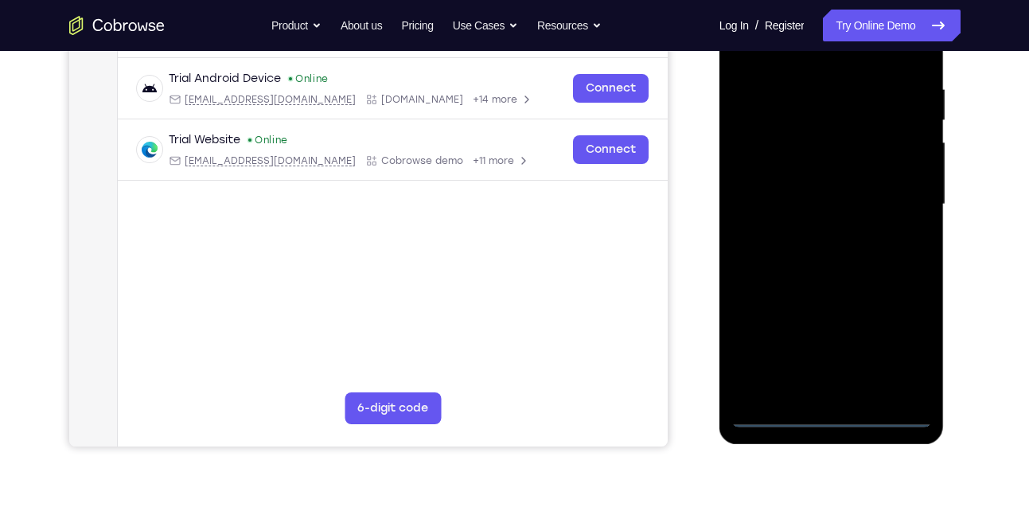
scroll to position [295, 0]
click at [916, 351] on div at bounding box center [832, 204] width 201 height 446
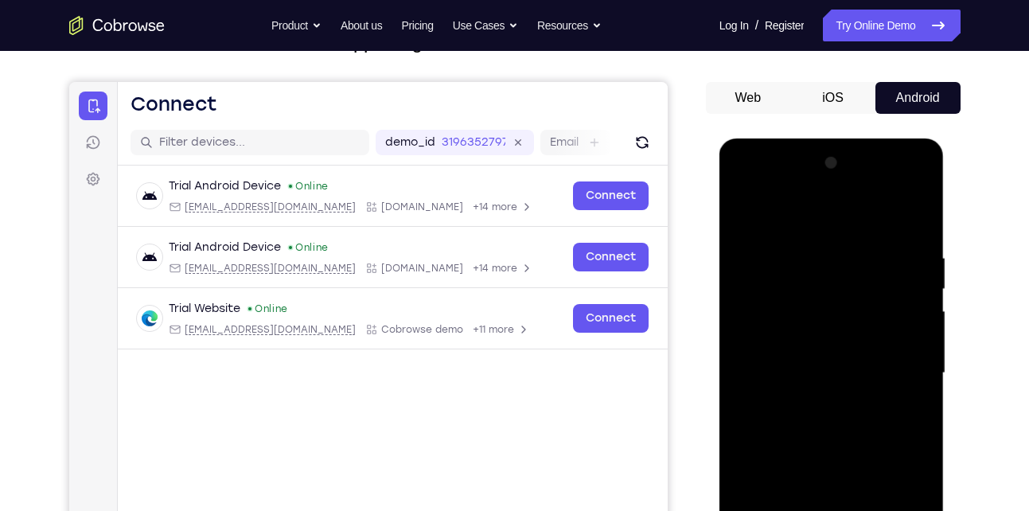
scroll to position [124, 0]
click at [762, 185] on div at bounding box center [832, 374] width 201 height 446
click at [896, 369] on div at bounding box center [832, 374] width 201 height 446
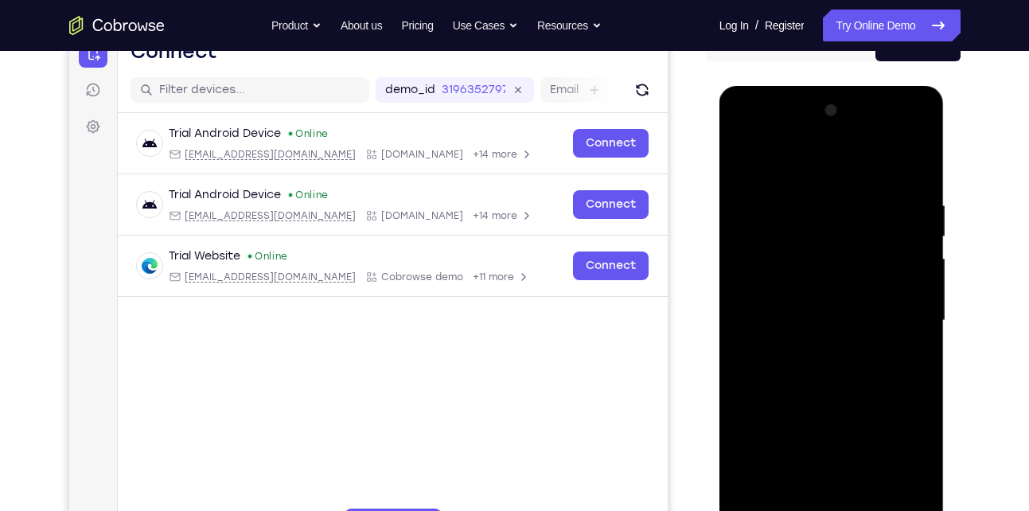
scroll to position [178, 0]
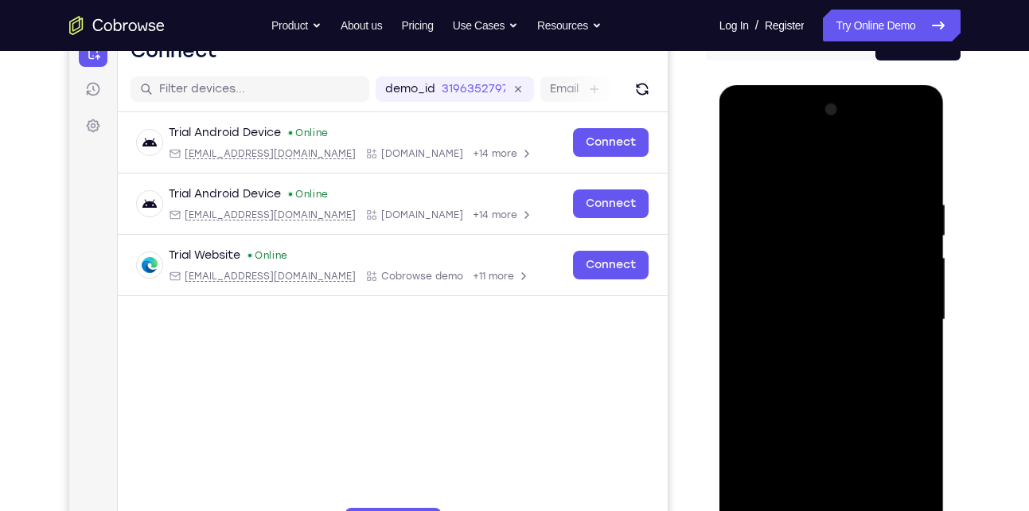
click at [813, 352] on div at bounding box center [832, 320] width 201 height 446
click at [764, 303] on div at bounding box center [832, 320] width 201 height 446
click at [781, 294] on div at bounding box center [832, 320] width 201 height 446
click at [783, 317] on div at bounding box center [832, 320] width 201 height 446
drag, startPoint x: 802, startPoint y: 237, endPoint x: 775, endPoint y: 241, distance: 27.4
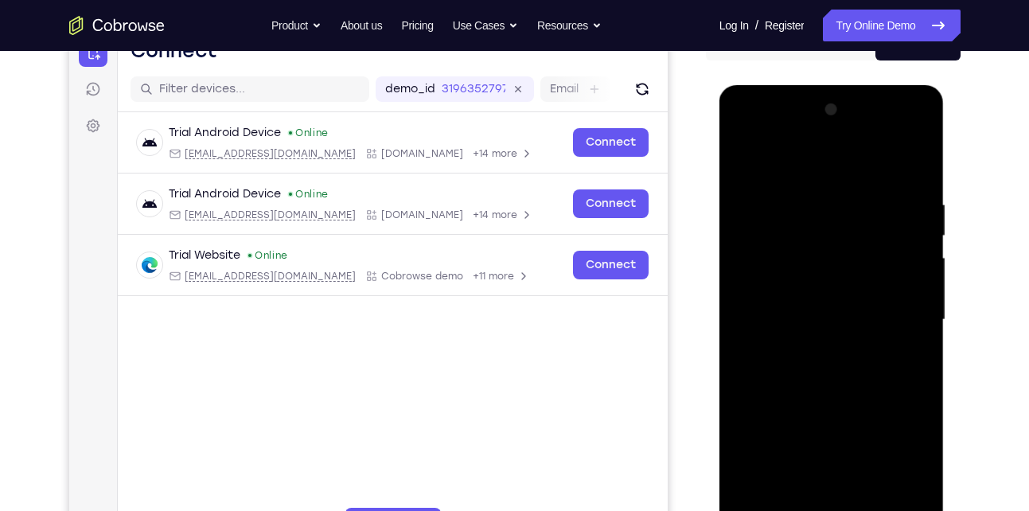
click at [775, 241] on div at bounding box center [832, 320] width 201 height 446
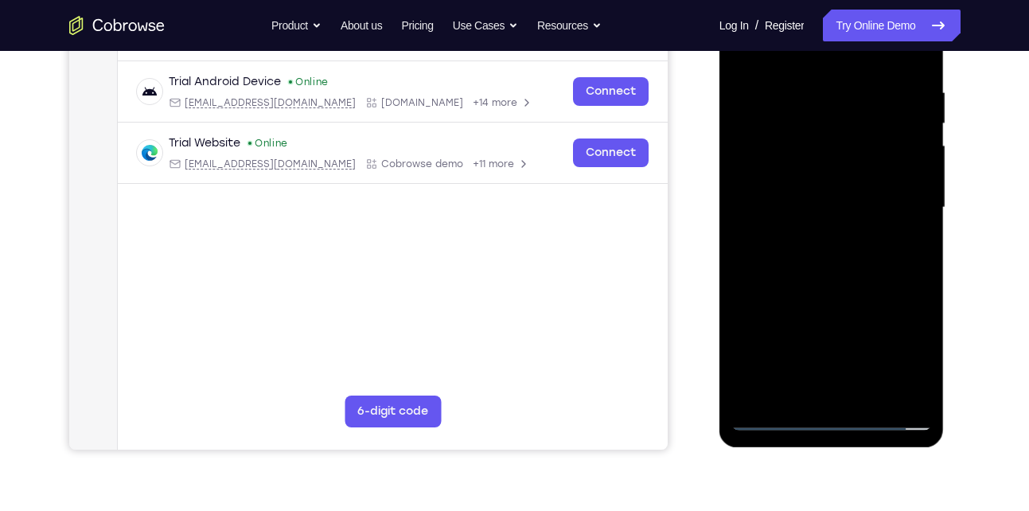
scroll to position [249, 0]
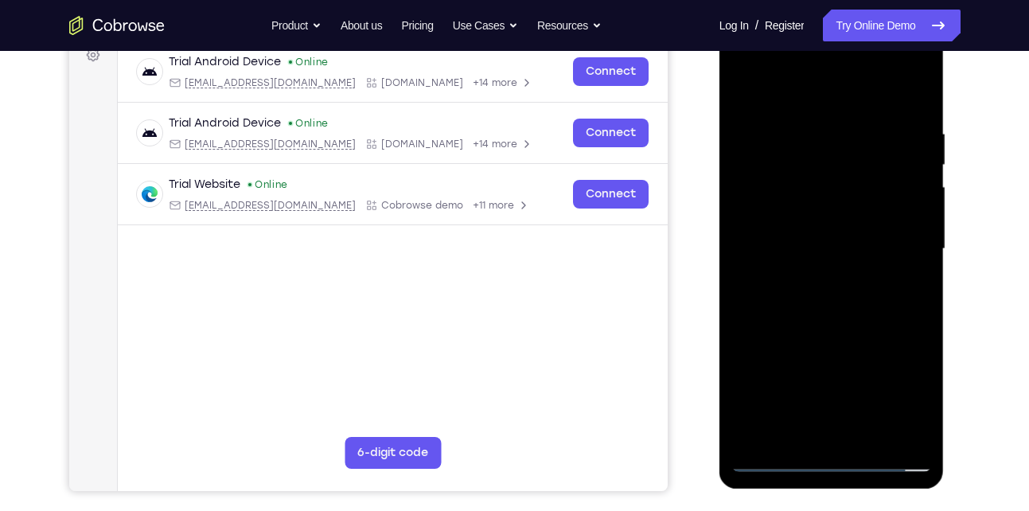
click at [840, 291] on div at bounding box center [832, 249] width 201 height 446
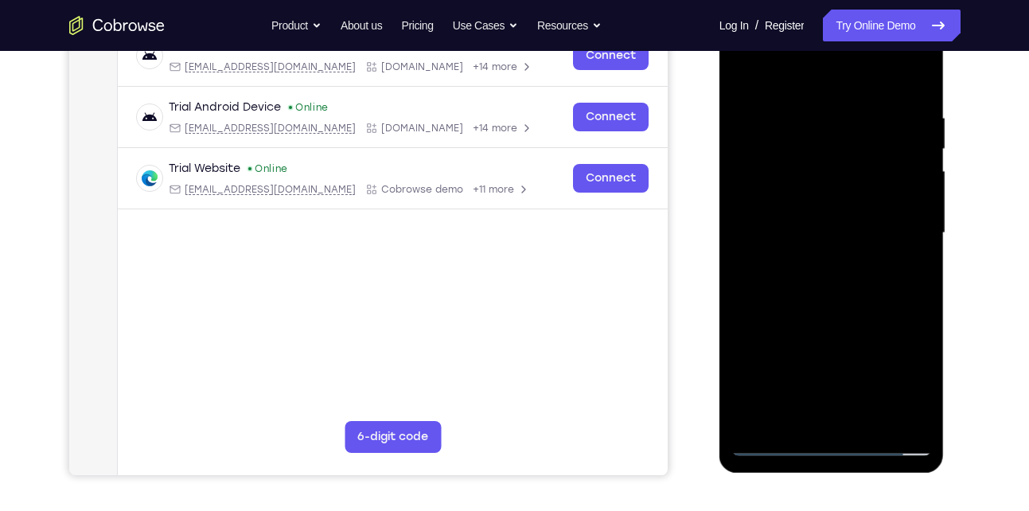
click at [830, 304] on div at bounding box center [832, 233] width 201 height 446
click at [866, 415] on div at bounding box center [832, 233] width 201 height 446
click at [841, 286] on div at bounding box center [832, 233] width 201 height 446
click at [896, 258] on div at bounding box center [832, 233] width 201 height 446
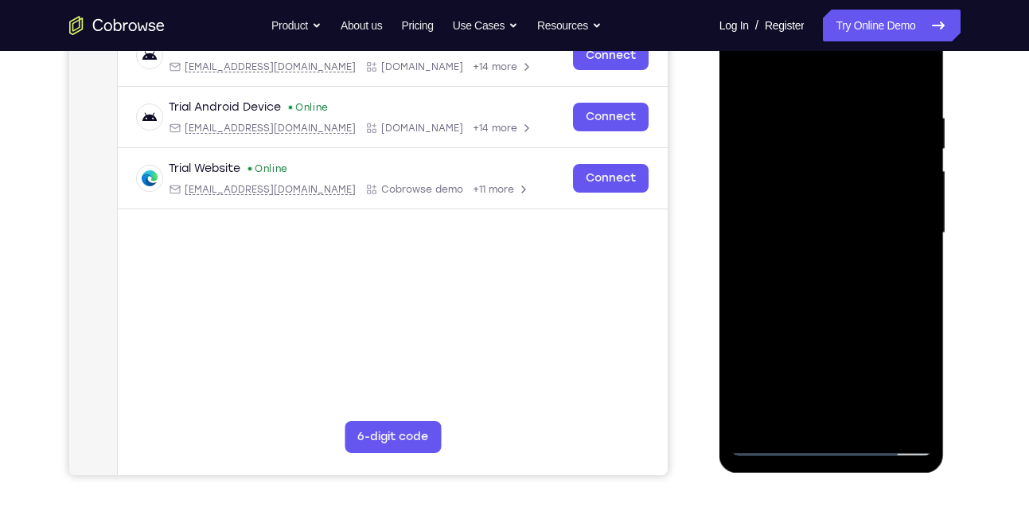
click at [845, 232] on div at bounding box center [832, 233] width 201 height 446
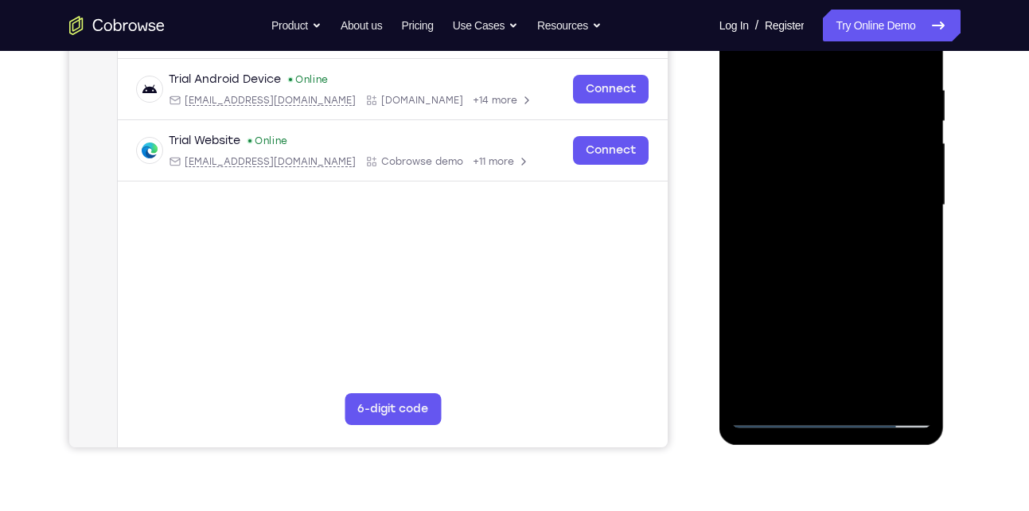
scroll to position [297, 0]
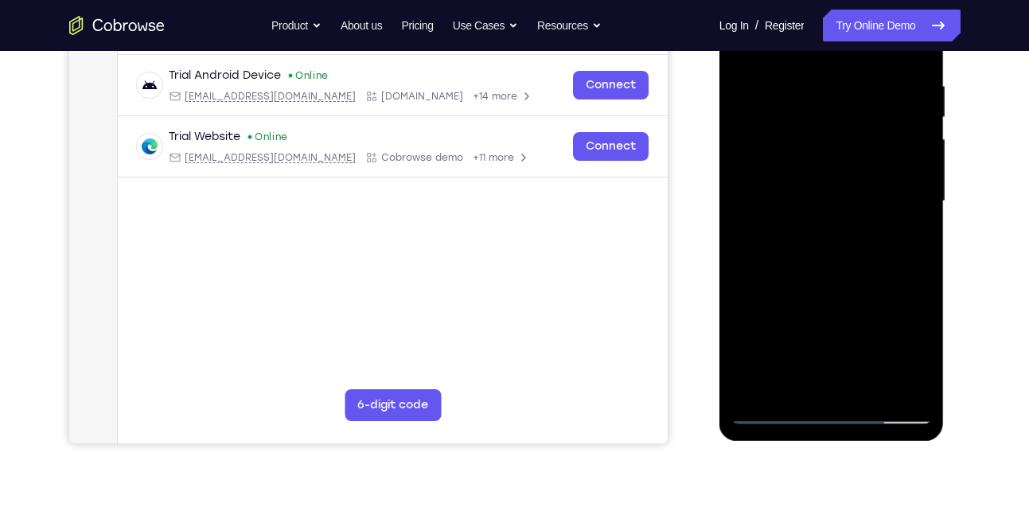
click at [925, 357] on div at bounding box center [832, 202] width 201 height 446
click at [923, 346] on div at bounding box center [832, 202] width 201 height 446
click at [830, 266] on div at bounding box center [832, 202] width 201 height 446
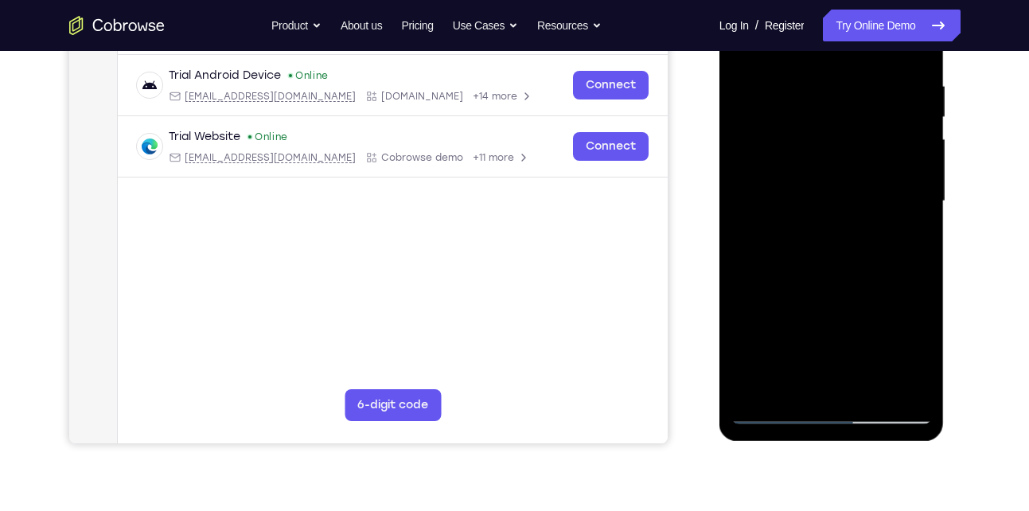
click at [906, 243] on div at bounding box center [832, 202] width 201 height 446
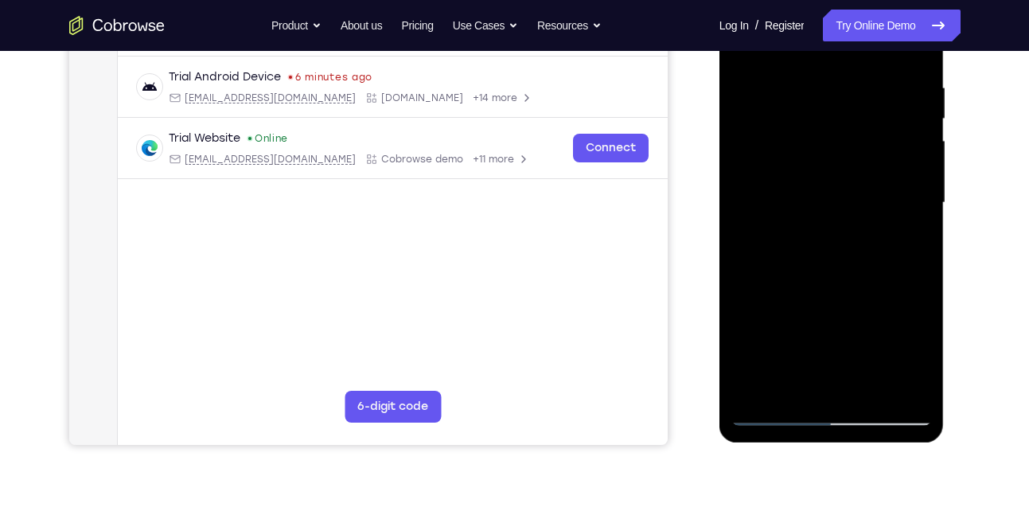
click at [841, 274] on div at bounding box center [832, 203] width 201 height 446
click at [900, 240] on div at bounding box center [832, 203] width 201 height 446
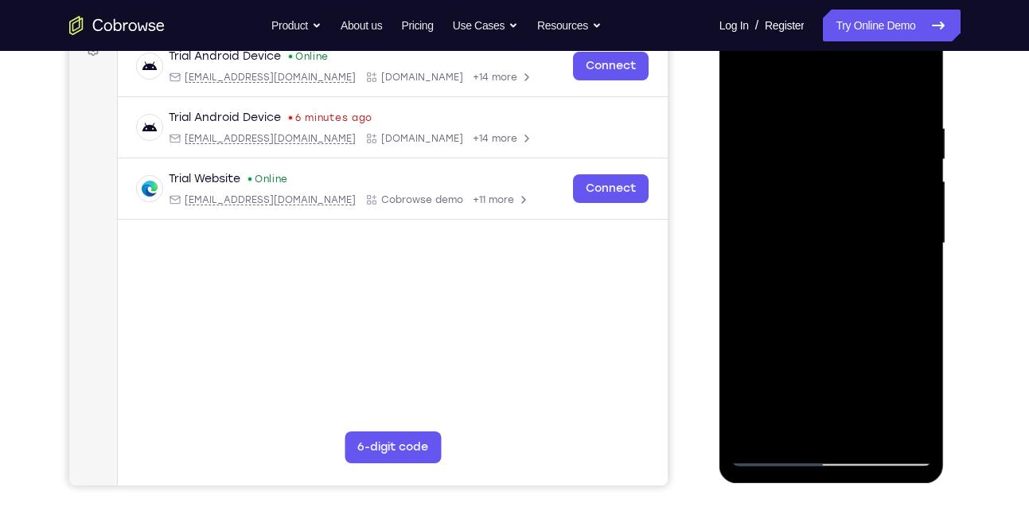
scroll to position [254, 0]
click at [922, 396] on div at bounding box center [832, 244] width 201 height 446
click at [904, 283] on div at bounding box center [832, 244] width 201 height 446
click at [750, 86] on div at bounding box center [832, 244] width 201 height 446
click at [834, 310] on div at bounding box center [832, 244] width 201 height 446
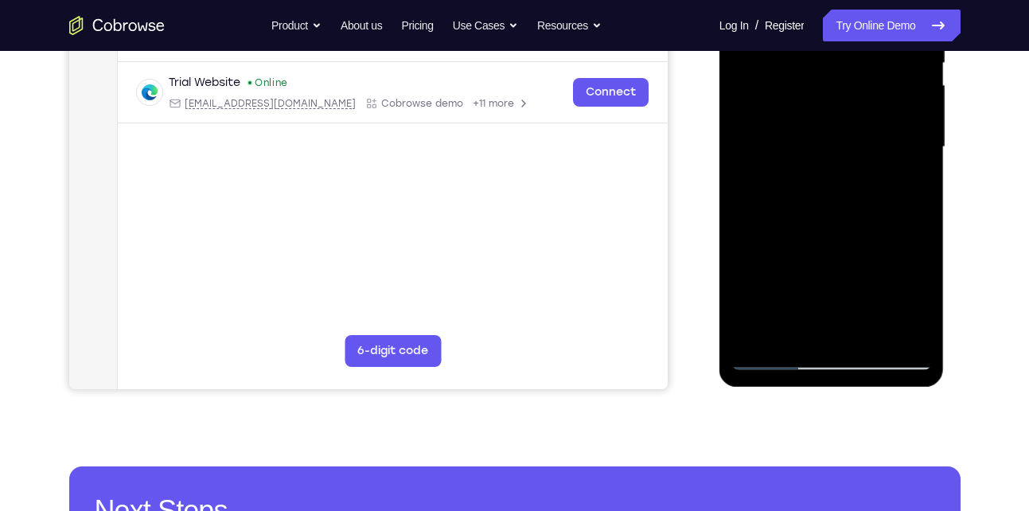
scroll to position [357, 0]
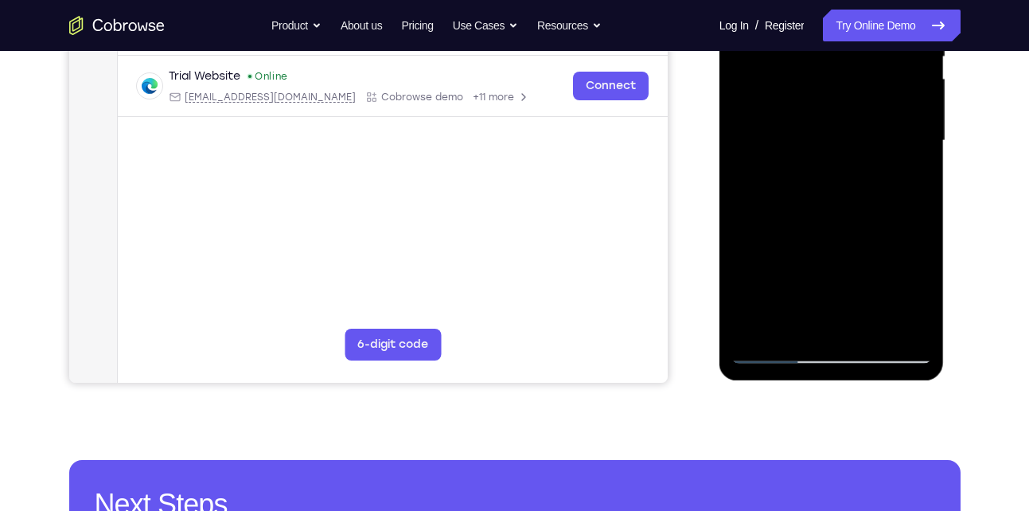
click at [807, 291] on div at bounding box center [832, 141] width 201 height 446
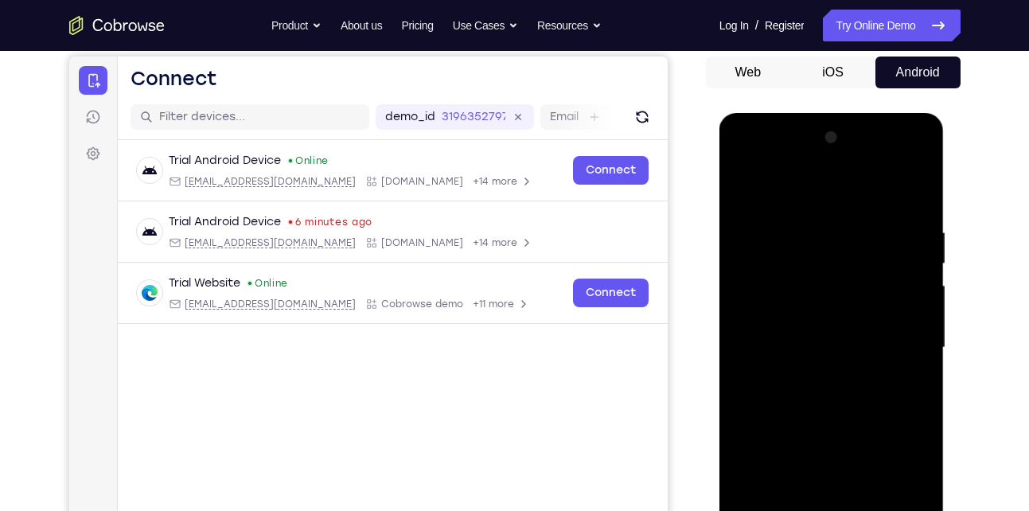
scroll to position [144, 0]
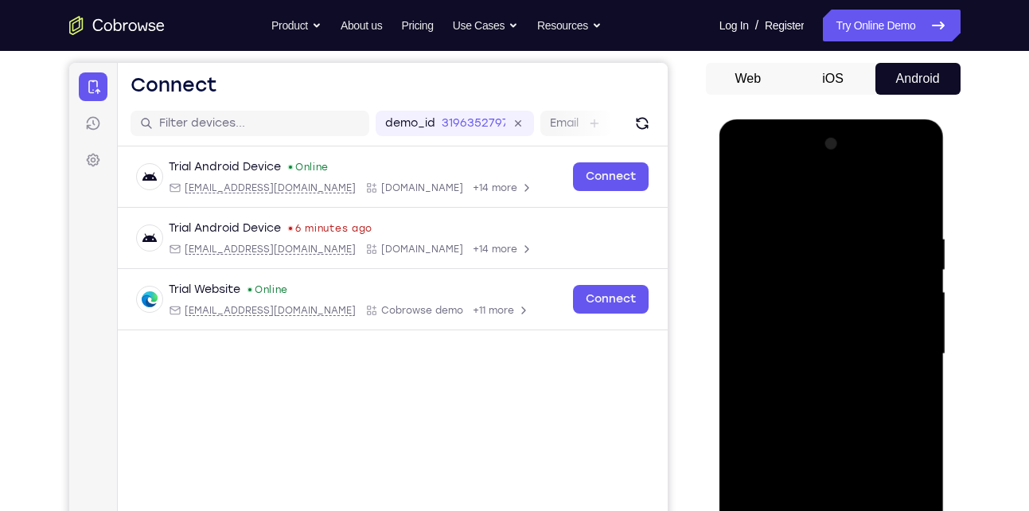
click at [747, 191] on div at bounding box center [832, 354] width 201 height 446
click at [763, 282] on div at bounding box center [832, 354] width 201 height 446
click at [745, 200] on div at bounding box center [832, 354] width 201 height 446
click at [754, 193] on div at bounding box center [832, 354] width 201 height 446
click at [829, 295] on div at bounding box center [832, 354] width 201 height 446
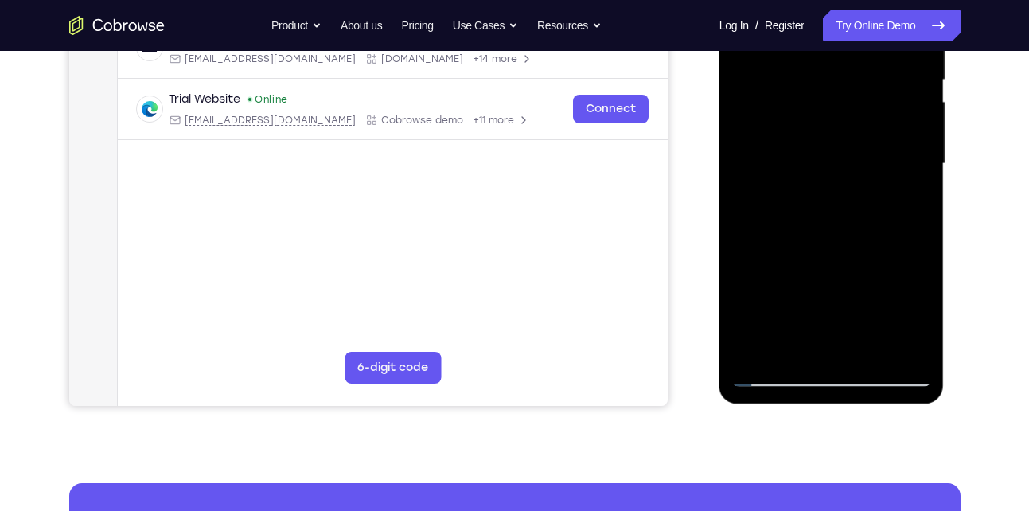
scroll to position [335, 0]
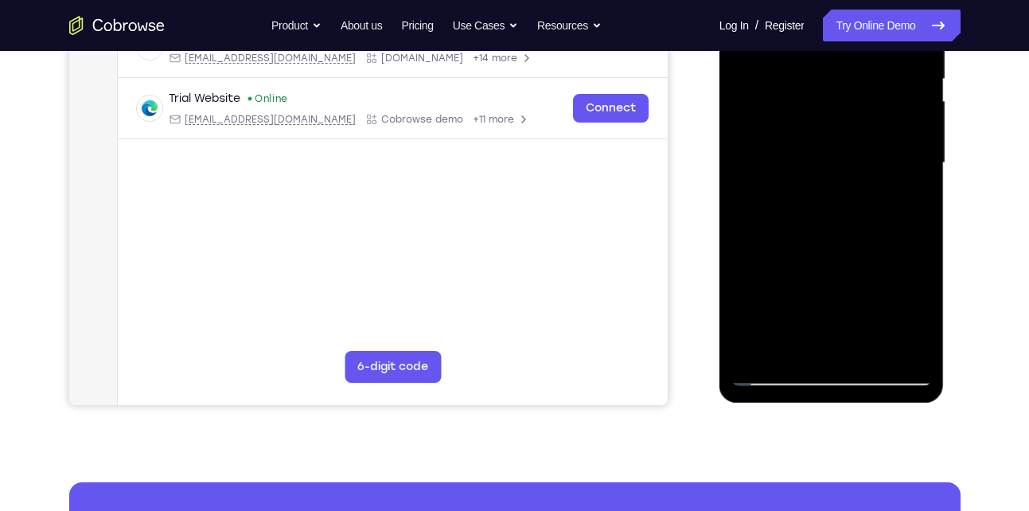
drag, startPoint x: 834, startPoint y: 232, endPoint x: 825, endPoint y: 182, distance: 50.1
drag, startPoint x: 825, startPoint y: 182, endPoint x: 790, endPoint y: 143, distance: 53.0
click at [790, 143] on div at bounding box center [832, 163] width 201 height 446
drag, startPoint x: 840, startPoint y: 247, endPoint x: 827, endPoint y: 161, distance: 86.9
click at [827, 161] on div at bounding box center [832, 163] width 201 height 446
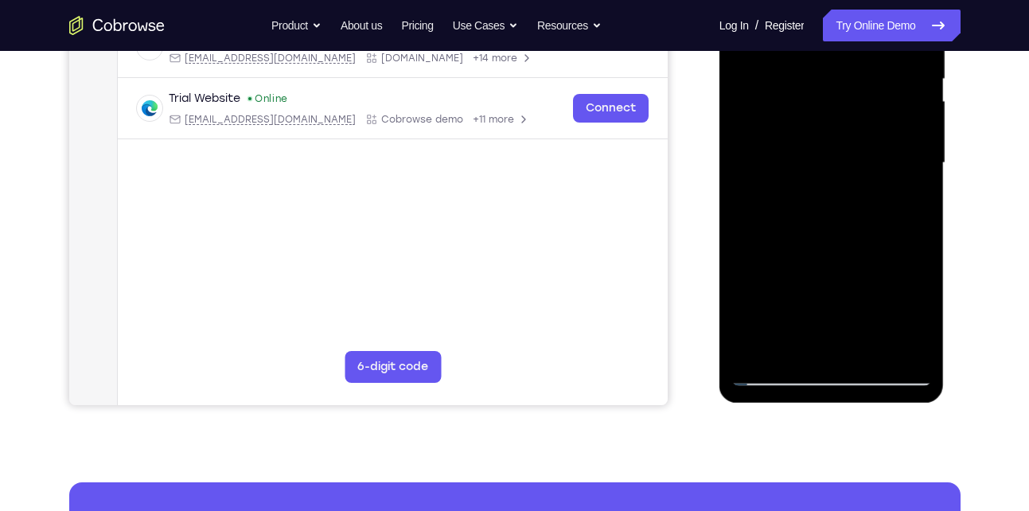
drag, startPoint x: 838, startPoint y: 236, endPoint x: 832, endPoint y: 79, distance: 156.9
click at [832, 79] on div at bounding box center [832, 163] width 201 height 446
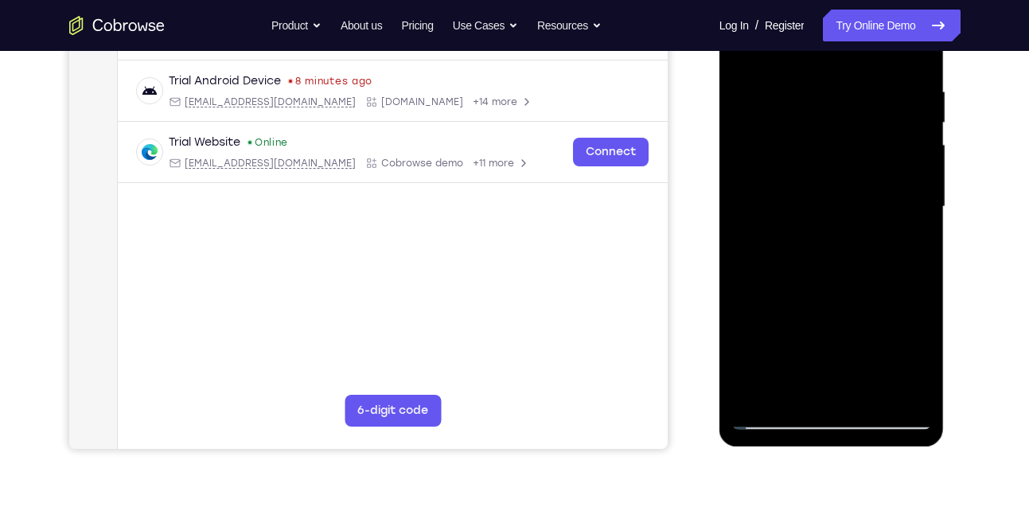
scroll to position [288, 0]
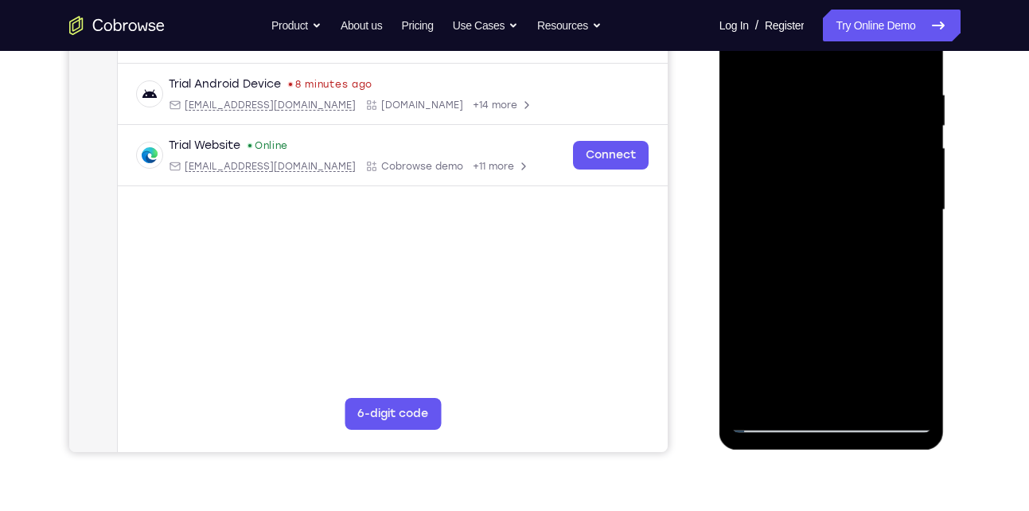
drag, startPoint x: 871, startPoint y: 242, endPoint x: 886, endPoint y: 316, distance: 75.6
click at [886, 316] on div at bounding box center [832, 210] width 201 height 446
drag, startPoint x: 972, startPoint y: 195, endPoint x: 989, endPoint y: 267, distance: 73.6
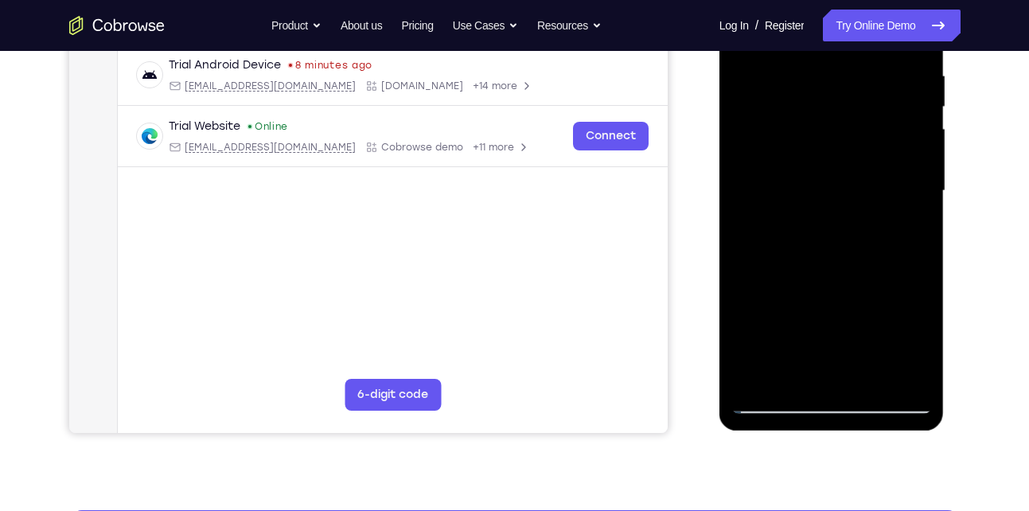
scroll to position [310, 0]
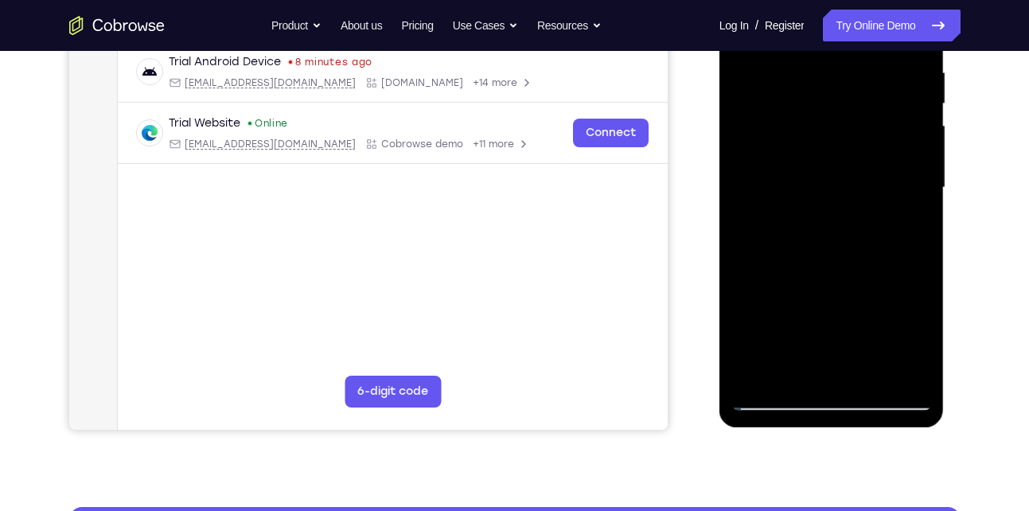
click at [791, 370] on div at bounding box center [832, 188] width 201 height 446
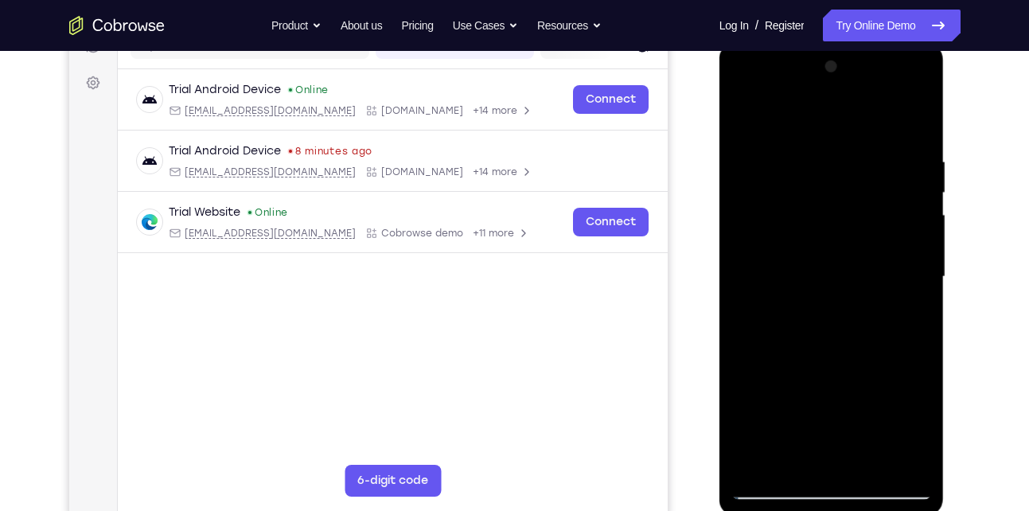
scroll to position [217, 0]
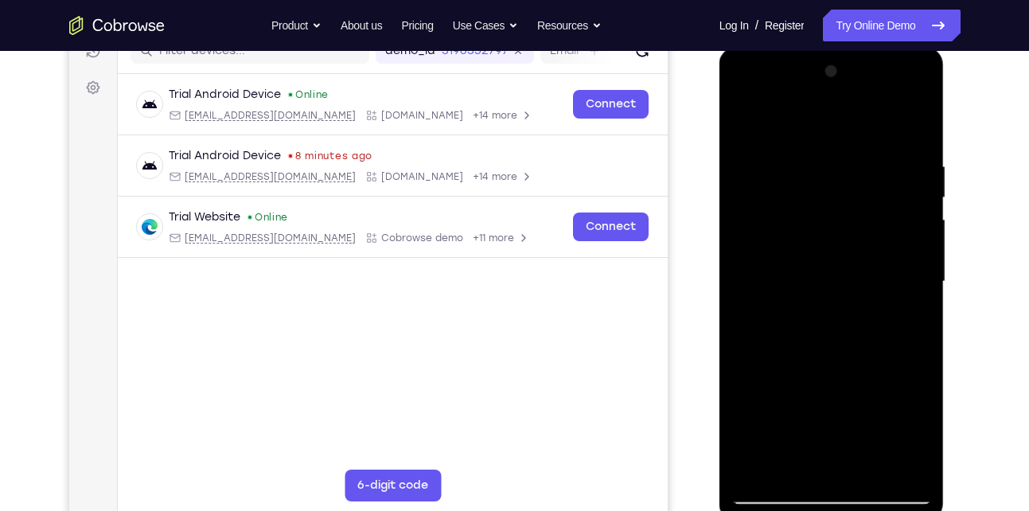
click at [811, 118] on div at bounding box center [832, 282] width 201 height 446
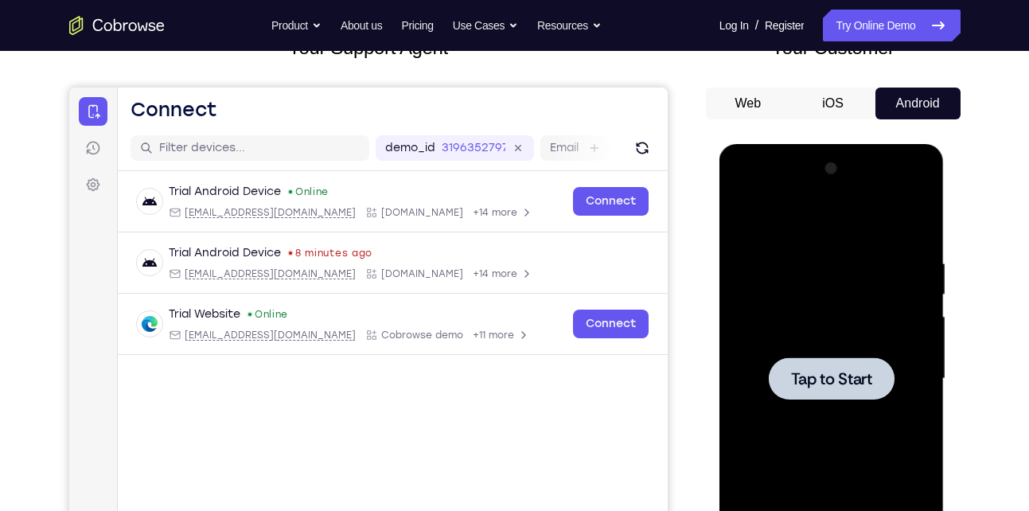
scroll to position [106, 0]
